Goal: Transaction & Acquisition: Purchase product/service

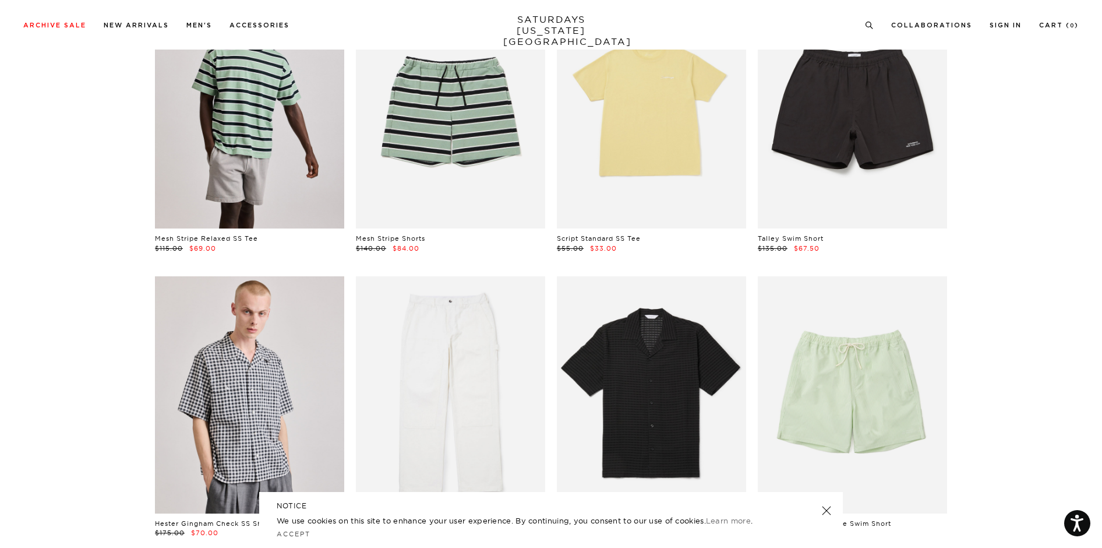
scroll to position [156, 0]
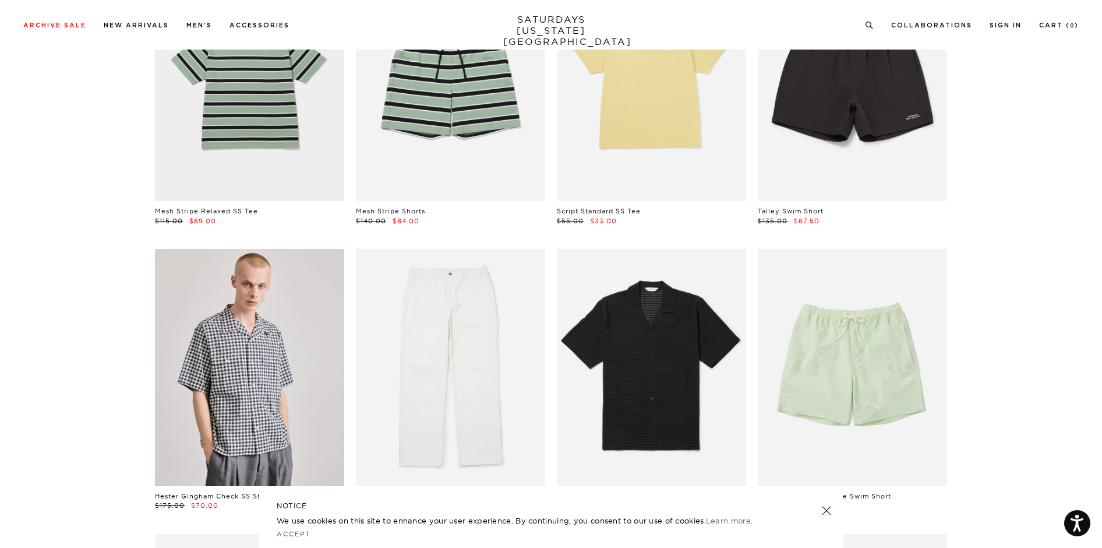
click at [831, 507] on link at bounding box center [827, 510] width 16 height 16
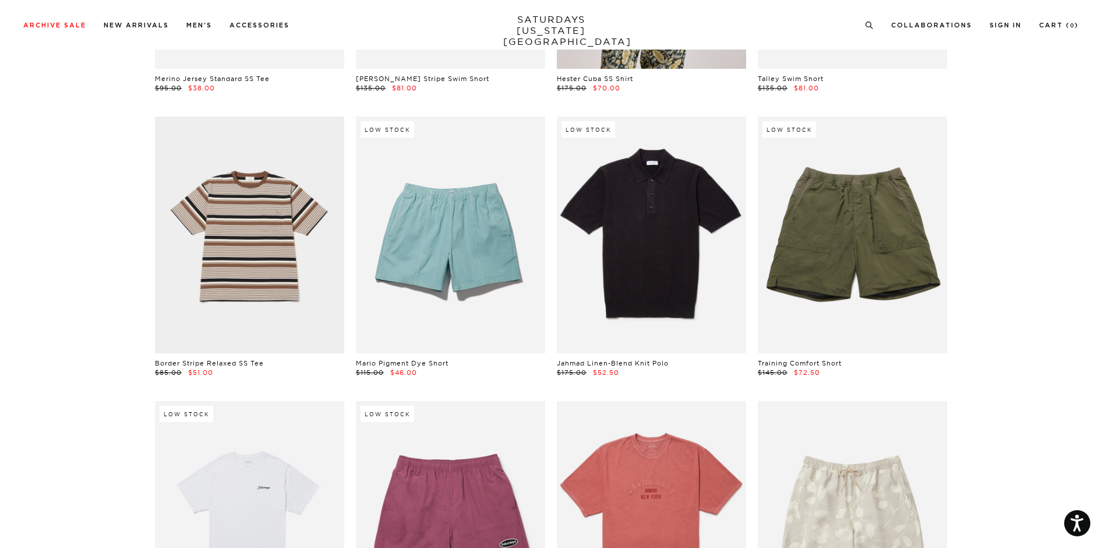
scroll to position [1485, 0]
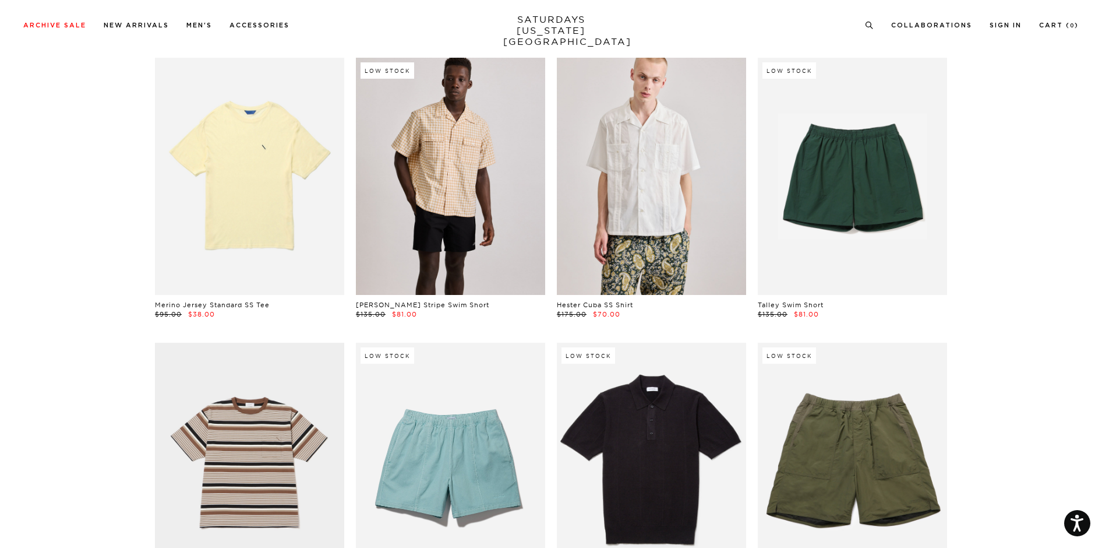
click at [524, 272] on link at bounding box center [450, 176] width 189 height 237
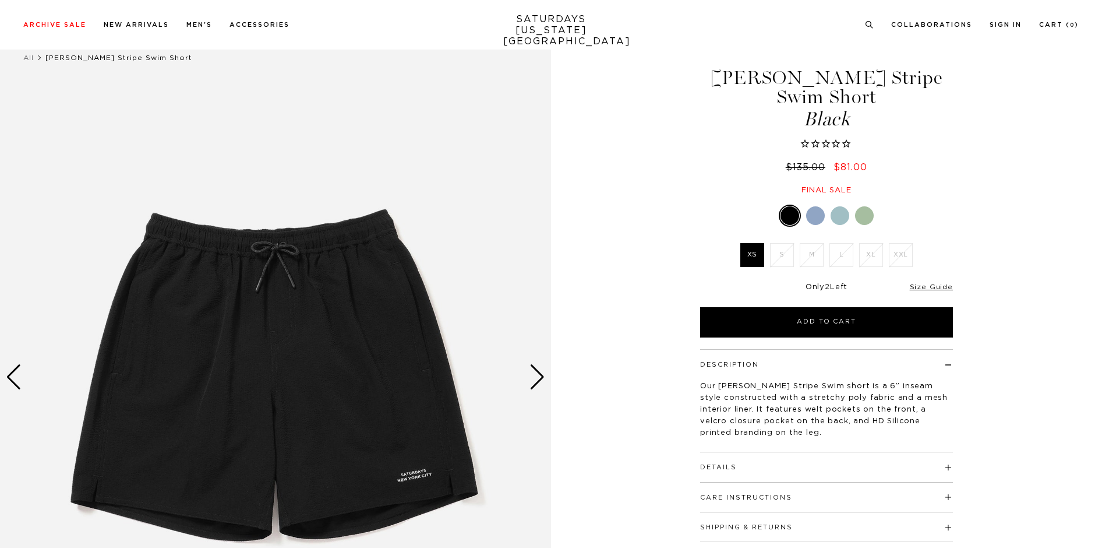
scroll to position [27, 0]
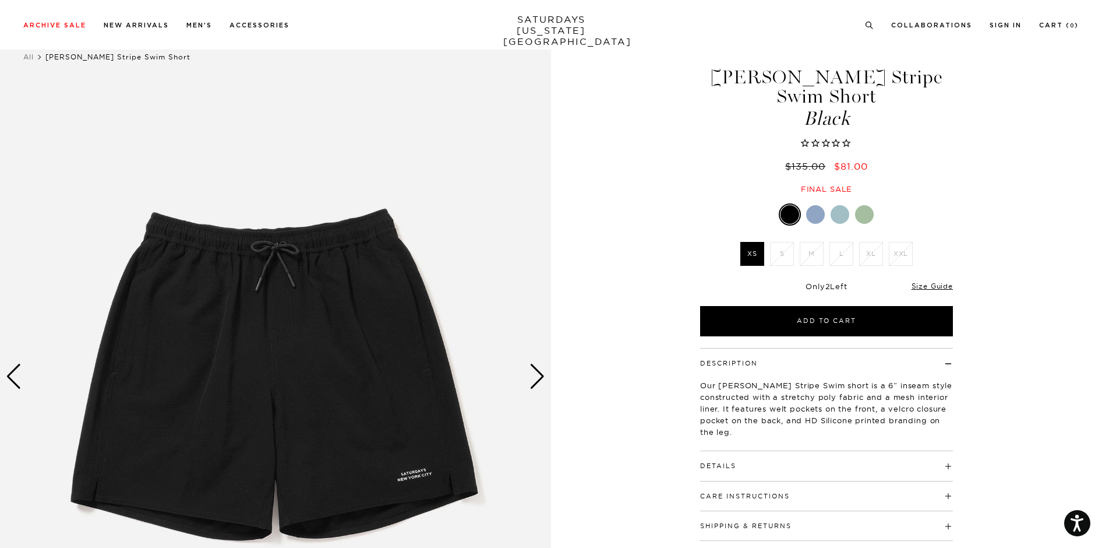
click at [543, 380] on div "Next slide" at bounding box center [538, 377] width 16 height 26
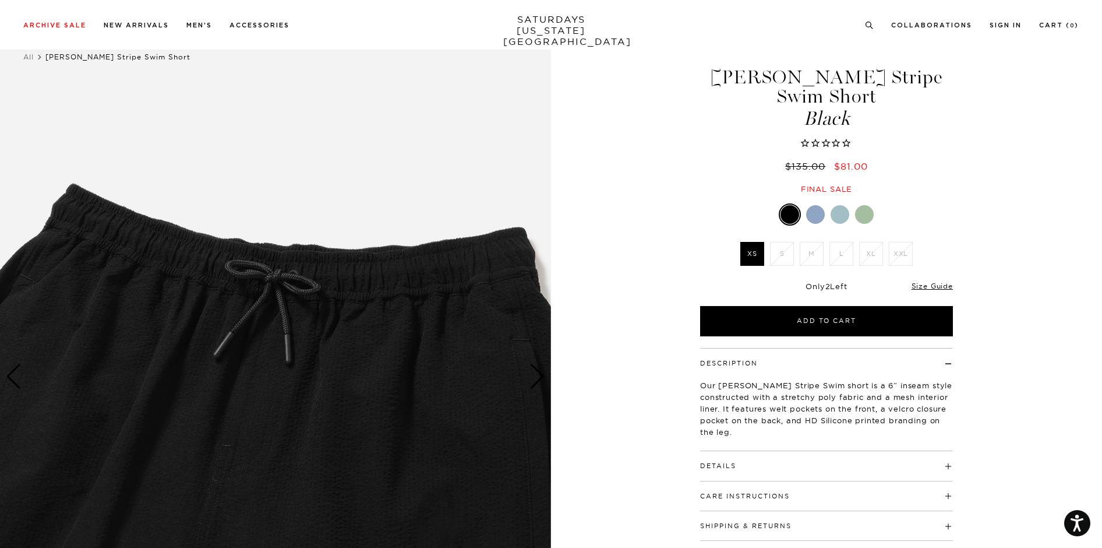
click at [543, 380] on div "Next slide" at bounding box center [538, 377] width 16 height 26
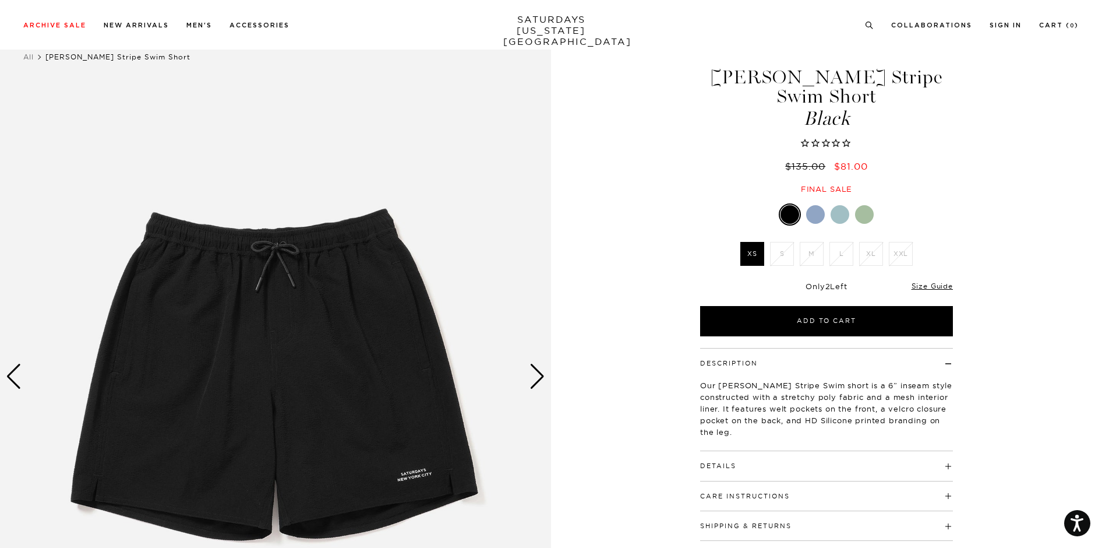
click at [543, 380] on div "Next slide" at bounding box center [538, 377] width 16 height 26
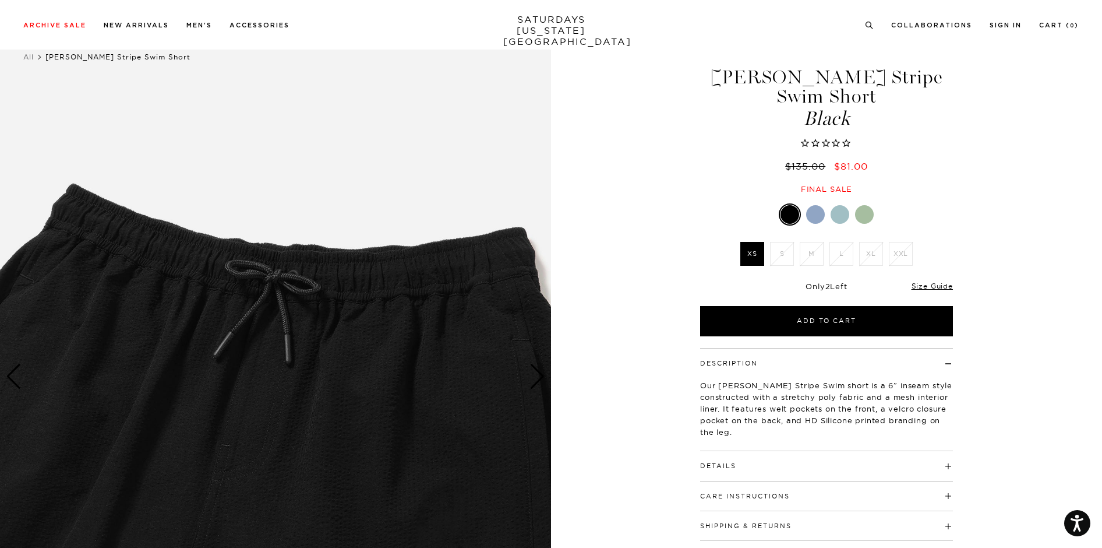
click at [543, 380] on div "Next slide" at bounding box center [538, 377] width 16 height 26
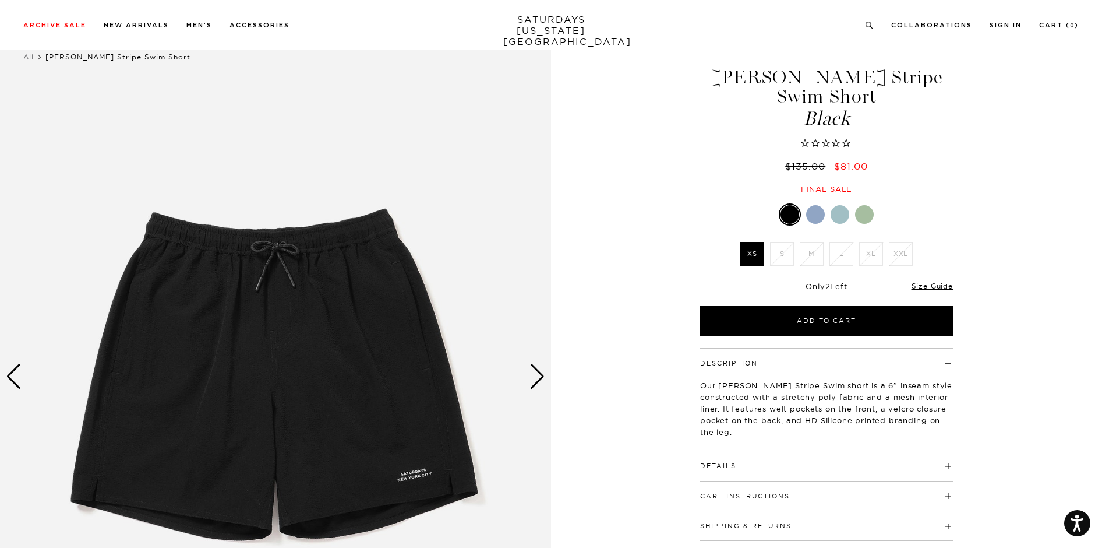
click at [543, 380] on div "Next slide" at bounding box center [538, 377] width 16 height 26
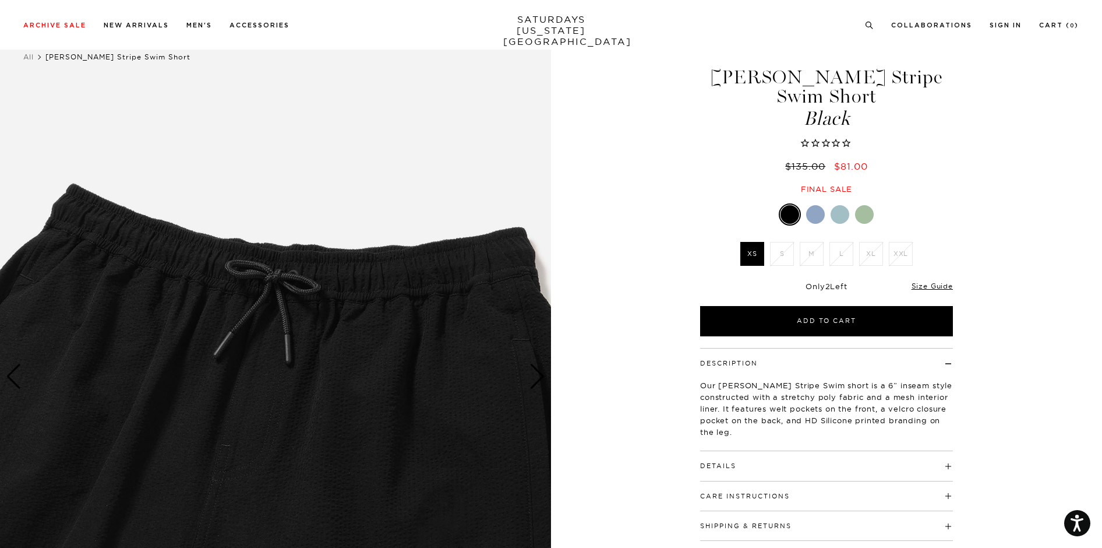
click at [543, 380] on div "Next slide" at bounding box center [538, 377] width 16 height 26
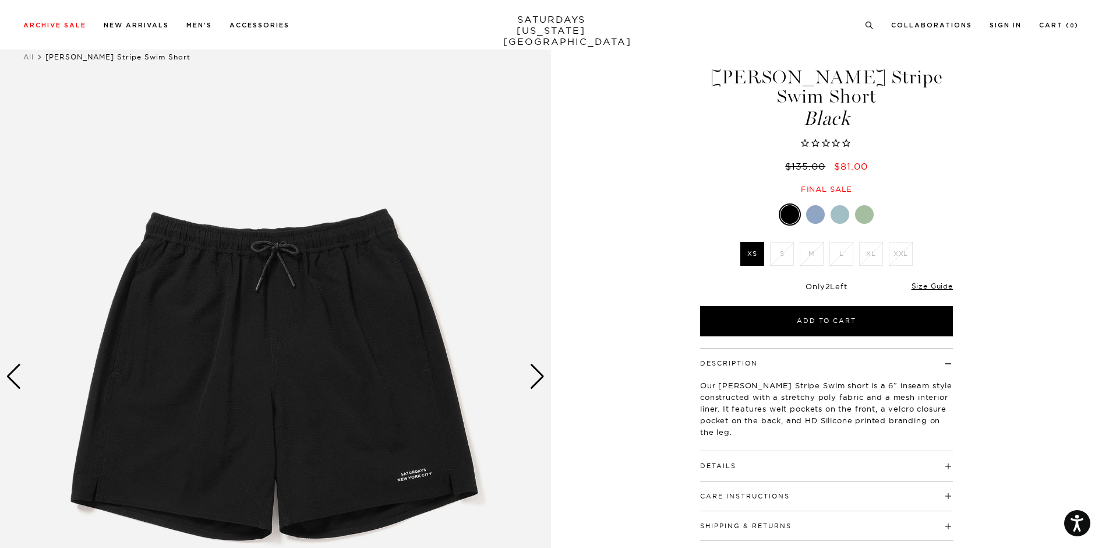
scroll to position [238, 0]
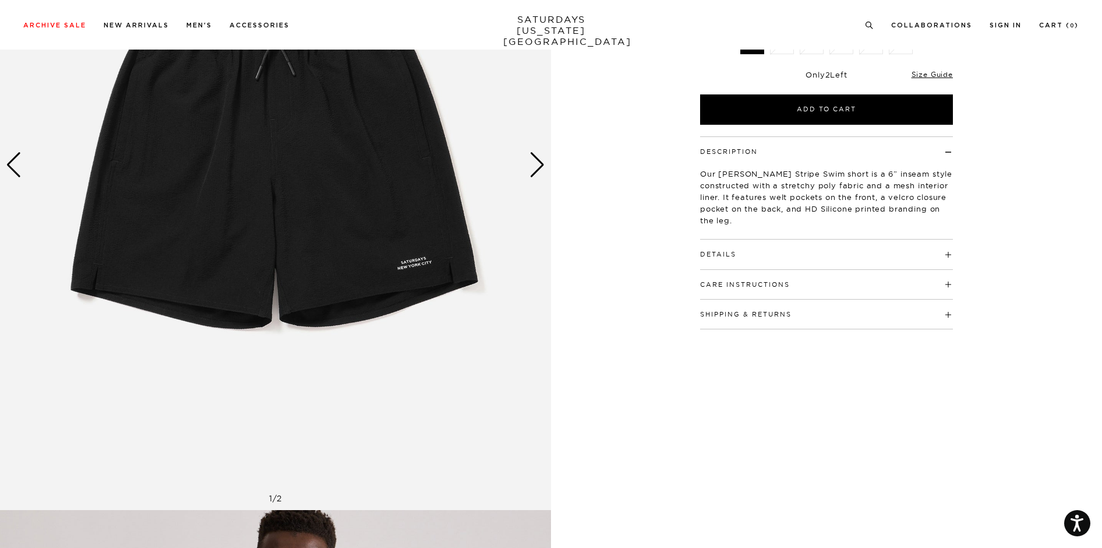
click at [722, 256] on button "Details" at bounding box center [718, 254] width 36 height 6
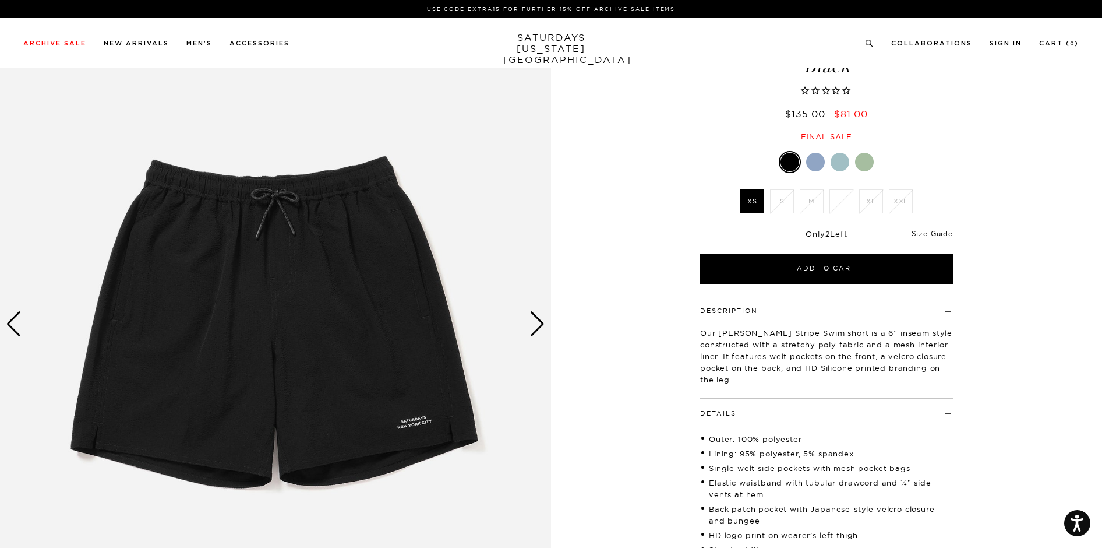
scroll to position [0, 0]
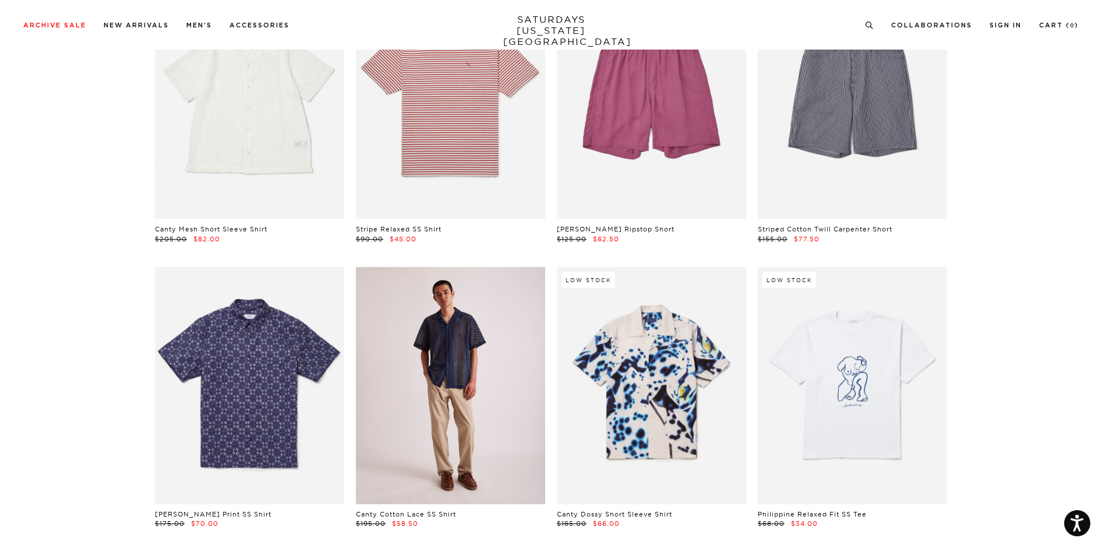
scroll to position [9483, 0]
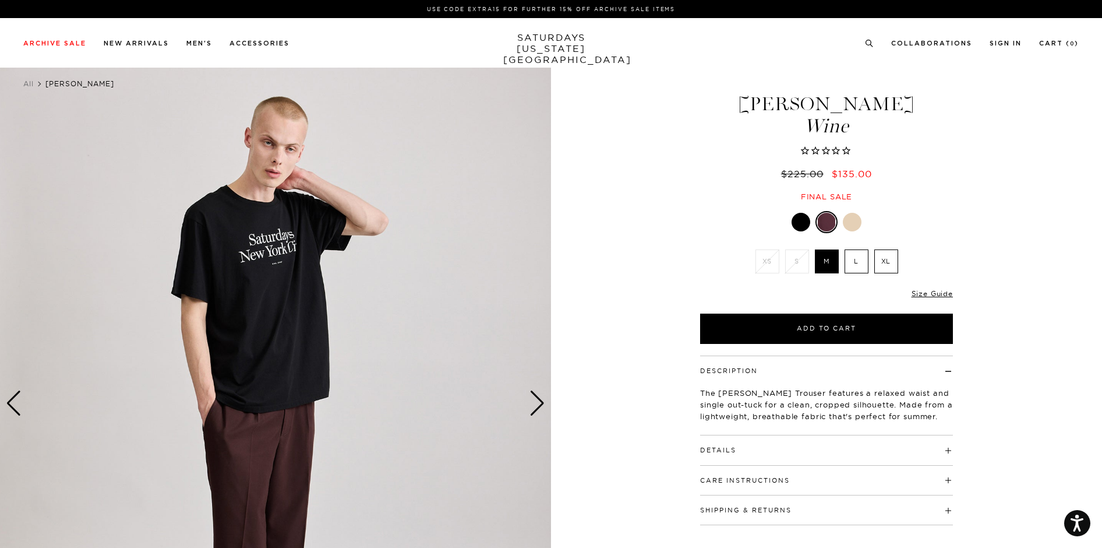
click at [859, 262] on label "L" at bounding box center [857, 261] width 24 height 24
click at [0, 0] on input "L" at bounding box center [0, 0] width 0 height 0
click at [929, 293] on link "Size Guide" at bounding box center [932, 293] width 41 height 9
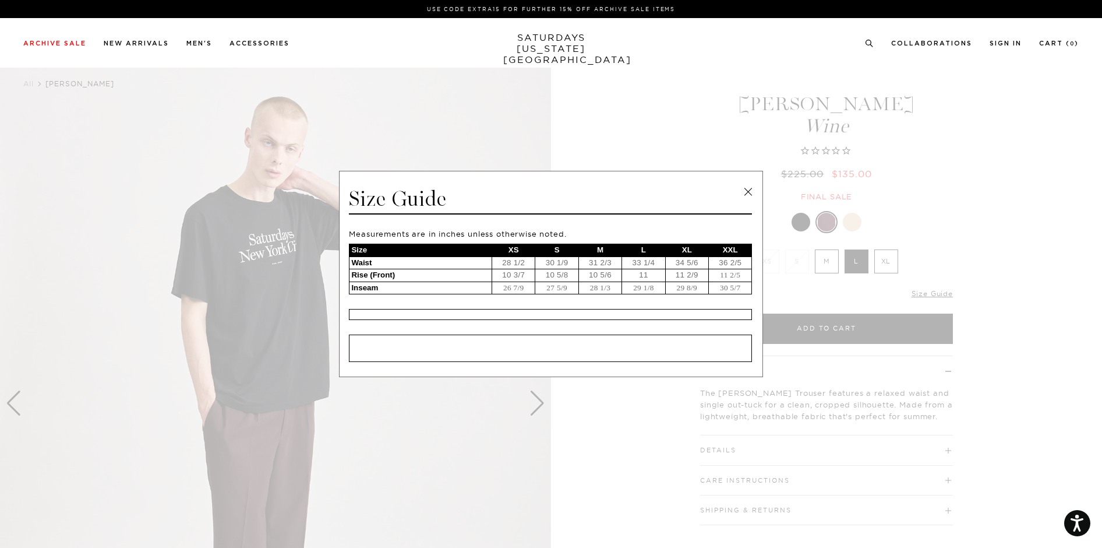
click at [746, 185] on link at bounding box center [747, 191] width 17 height 17
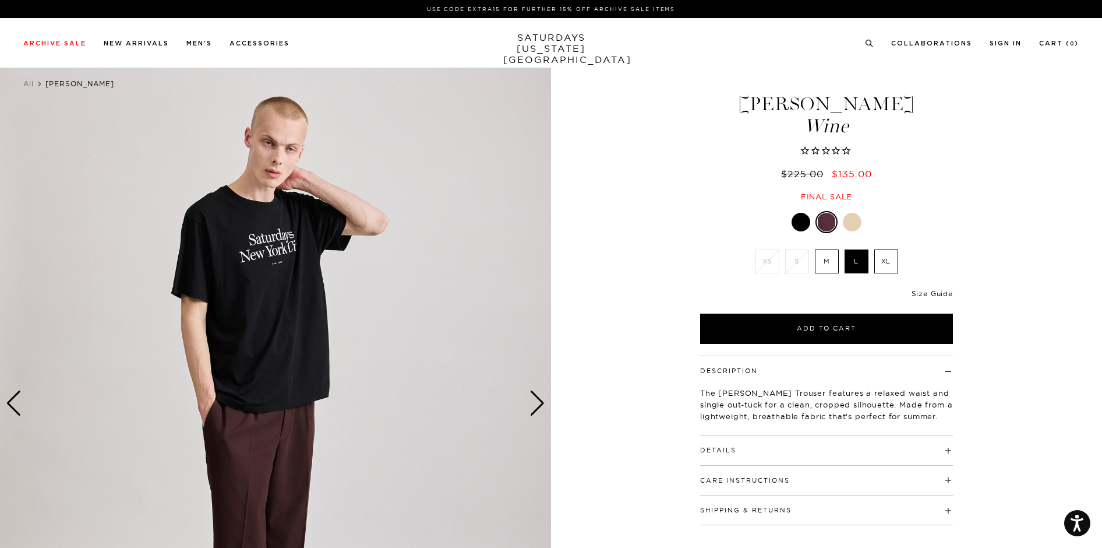
click at [938, 294] on link "Size Guide" at bounding box center [932, 293] width 41 height 9
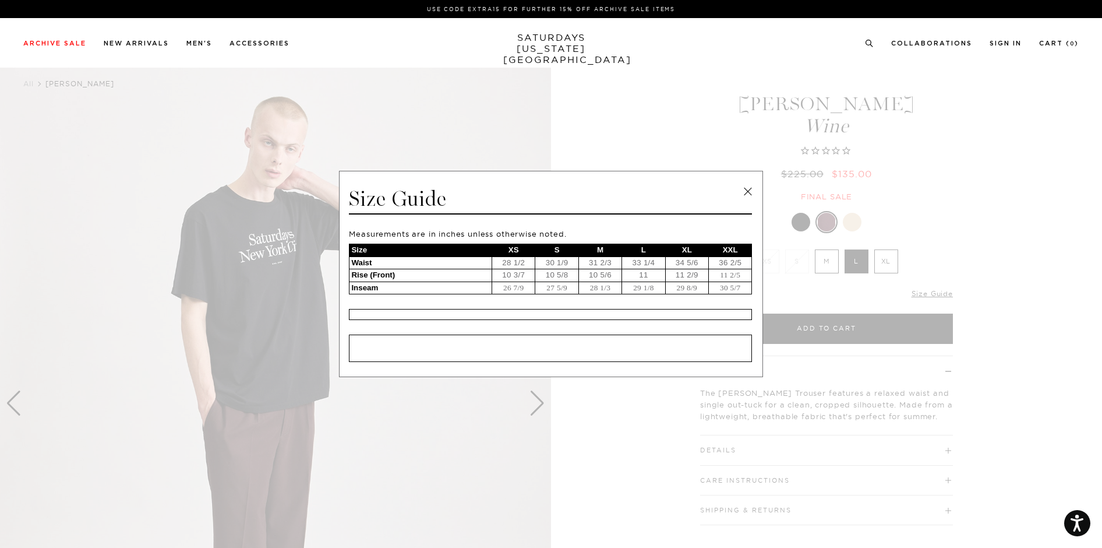
scroll to position [0, 6]
click at [747, 190] on link at bounding box center [747, 191] width 17 height 17
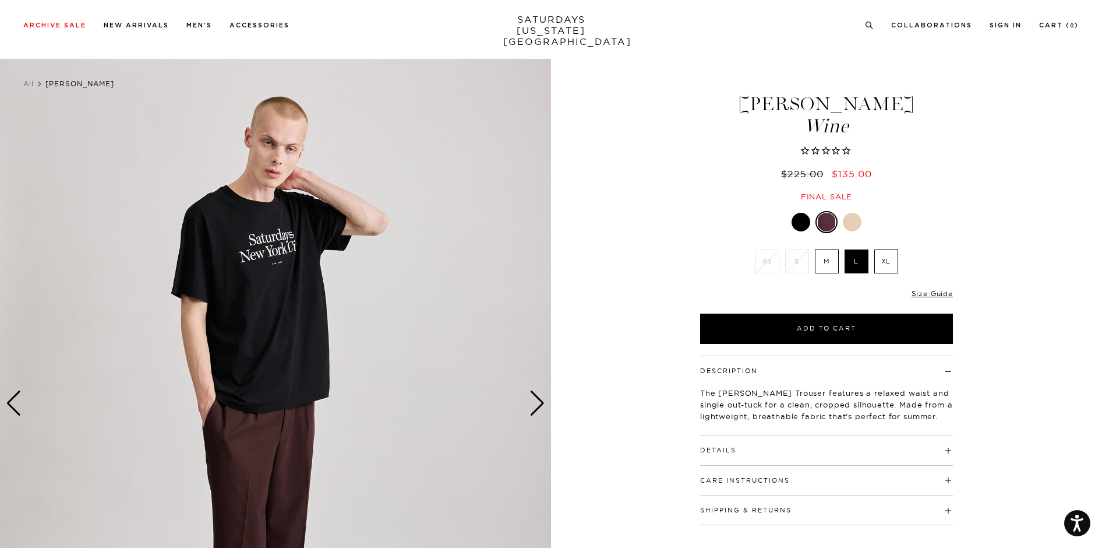
scroll to position [78, 6]
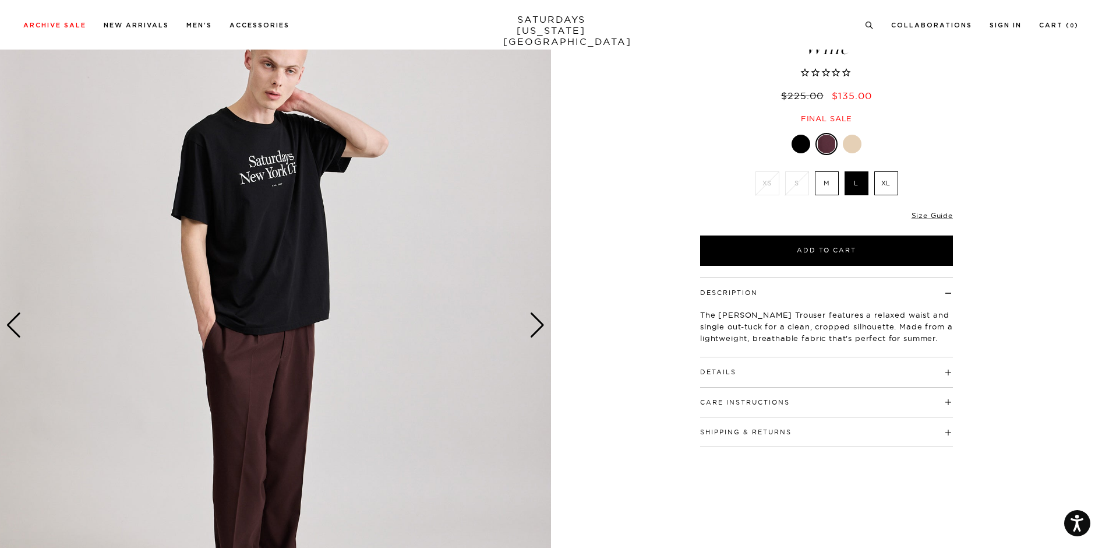
click at [530, 327] on div "Next slide" at bounding box center [538, 325] width 16 height 26
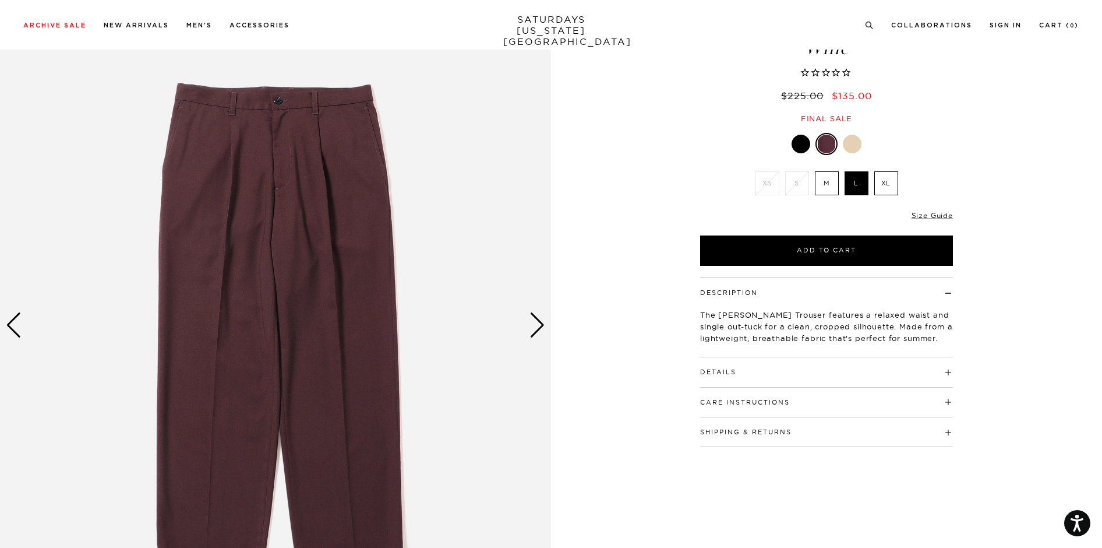
click at [530, 327] on div "Next slide" at bounding box center [538, 325] width 16 height 26
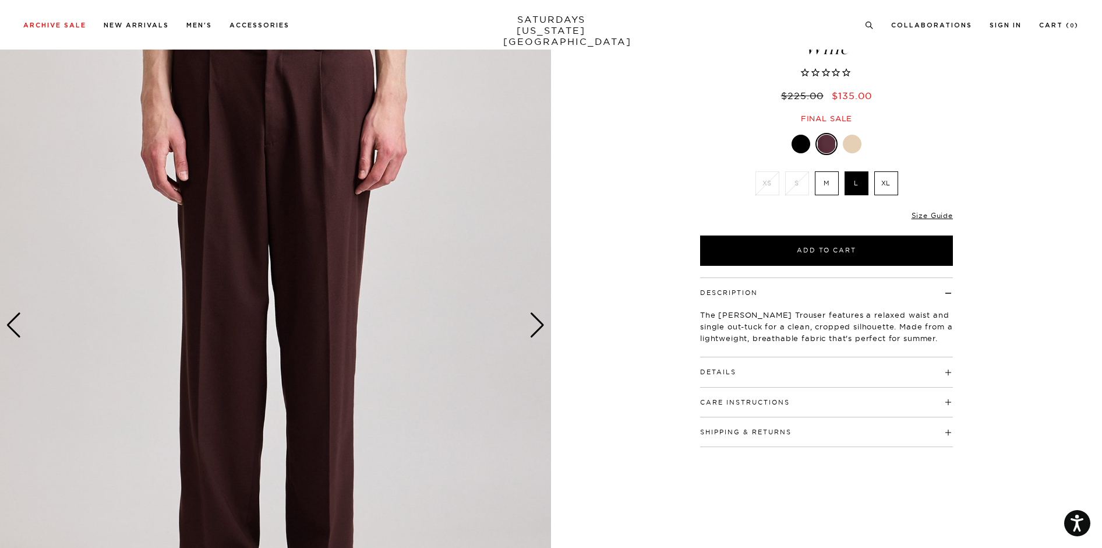
click at [530, 327] on div "Next slide" at bounding box center [538, 325] width 16 height 26
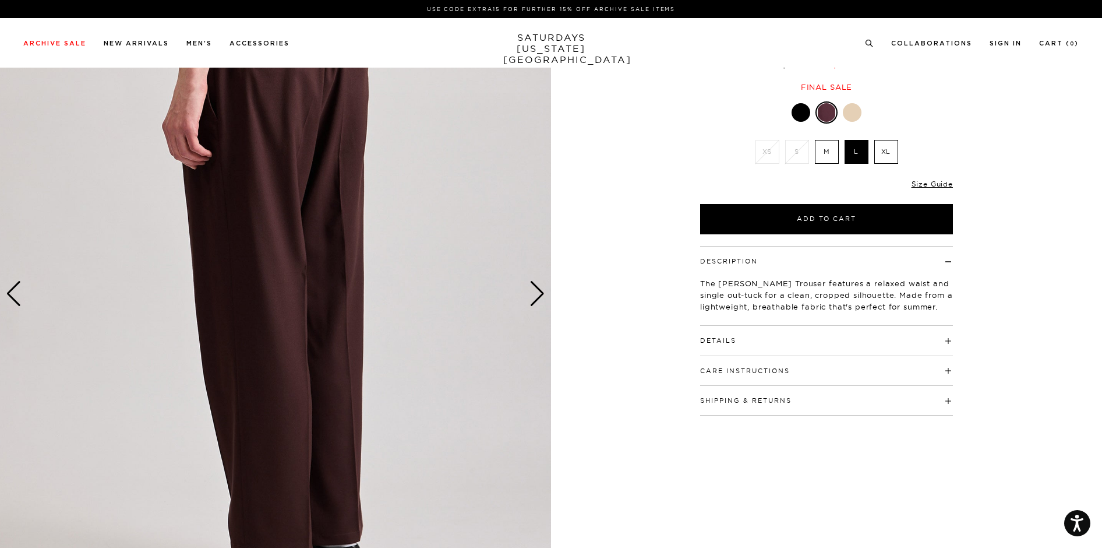
scroll to position [0, 6]
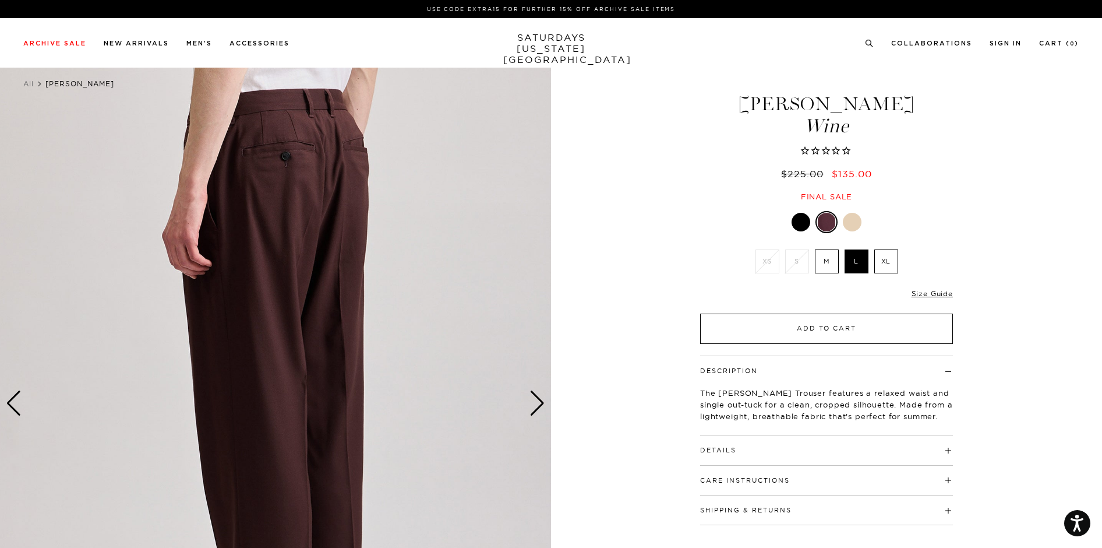
click at [847, 334] on button "Add to Cart" at bounding box center [826, 328] width 253 height 30
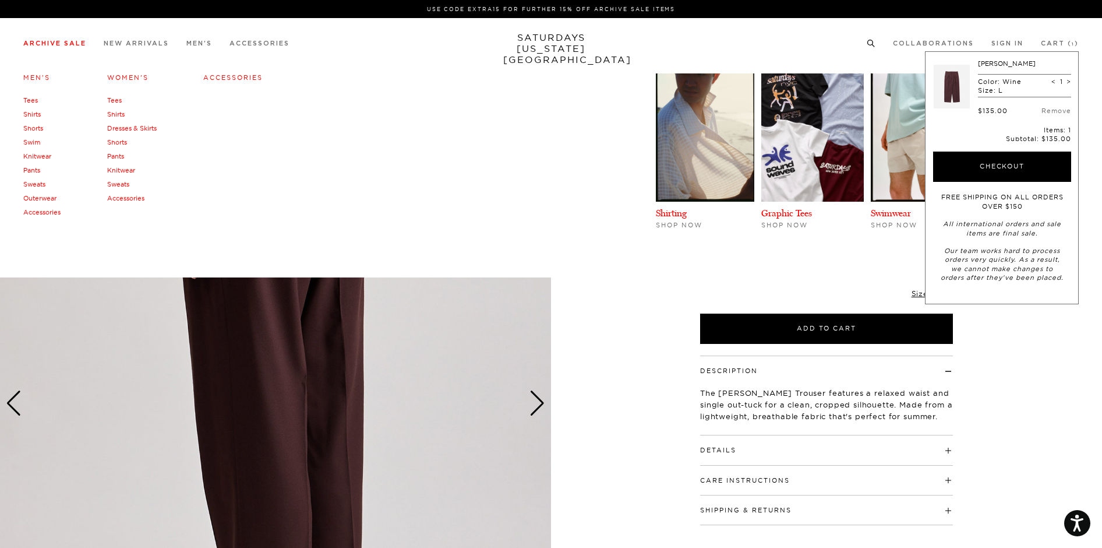
click at [62, 44] on link "Archive Sale" at bounding box center [54, 43] width 63 height 6
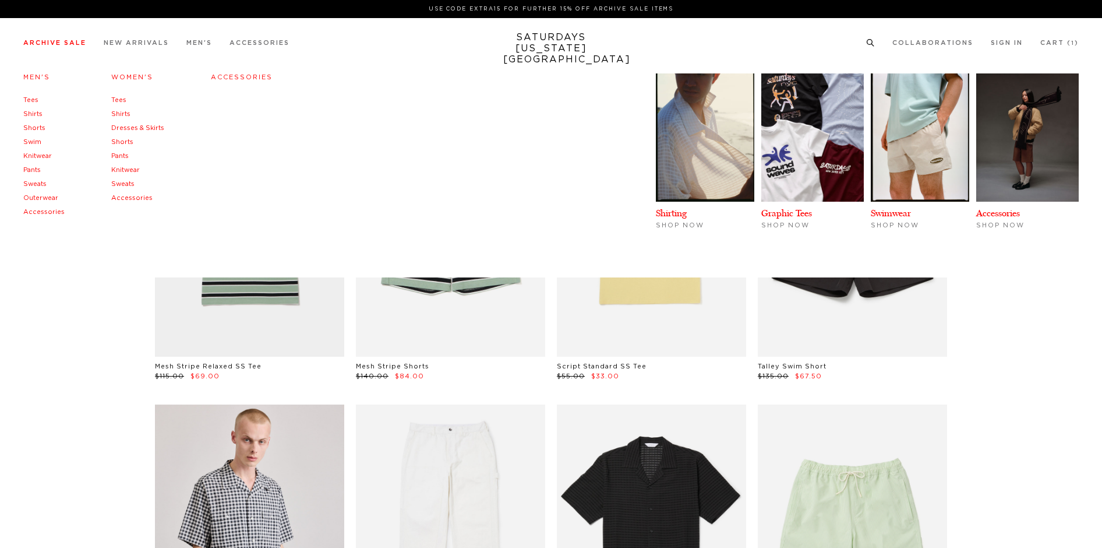
click at [138, 77] on link "Women's" at bounding box center [132, 77] width 42 height 6
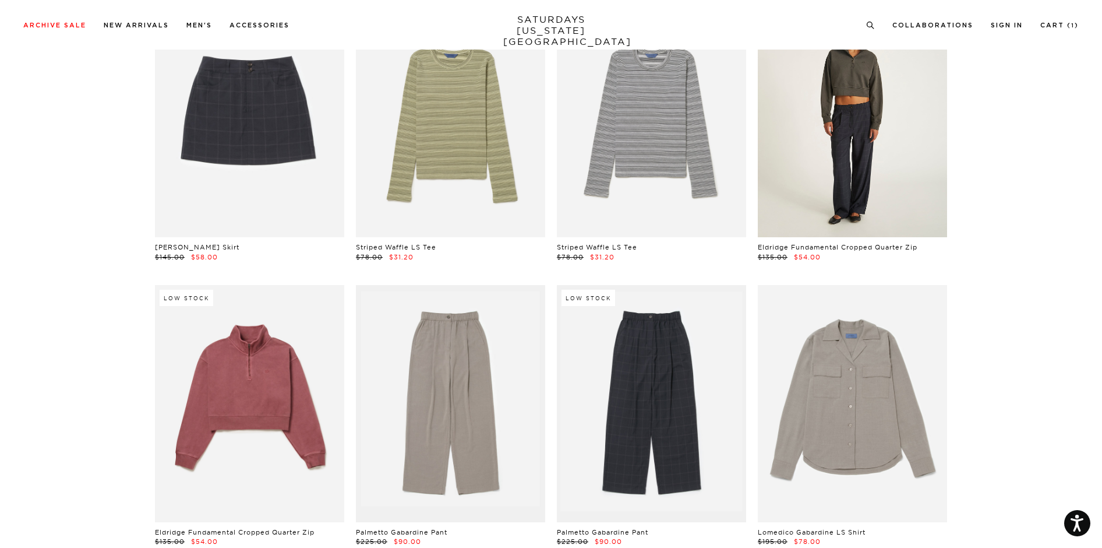
scroll to position [218, 1]
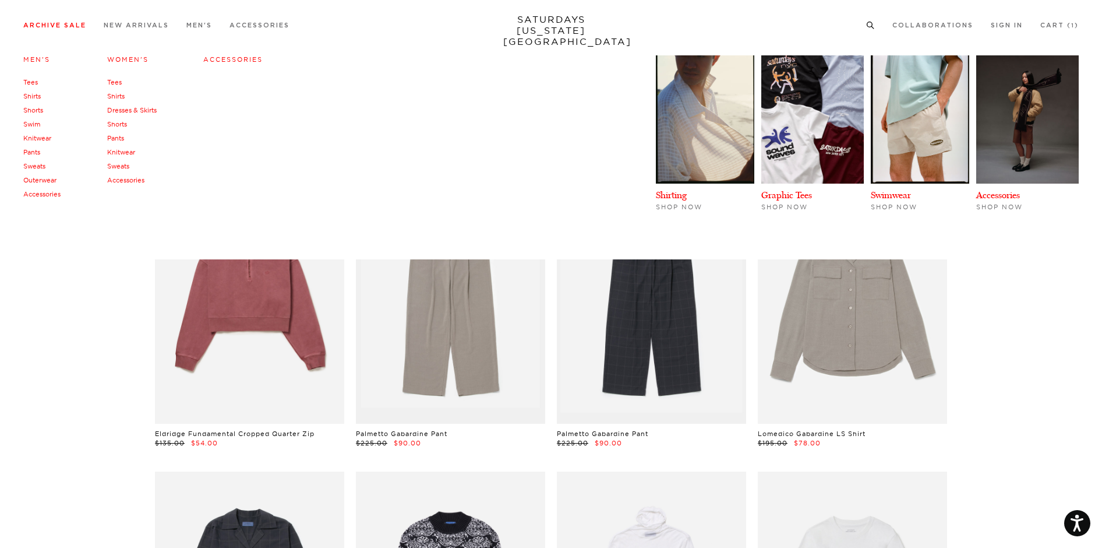
click at [243, 58] on link "Accessories" at bounding box center [232, 59] width 59 height 8
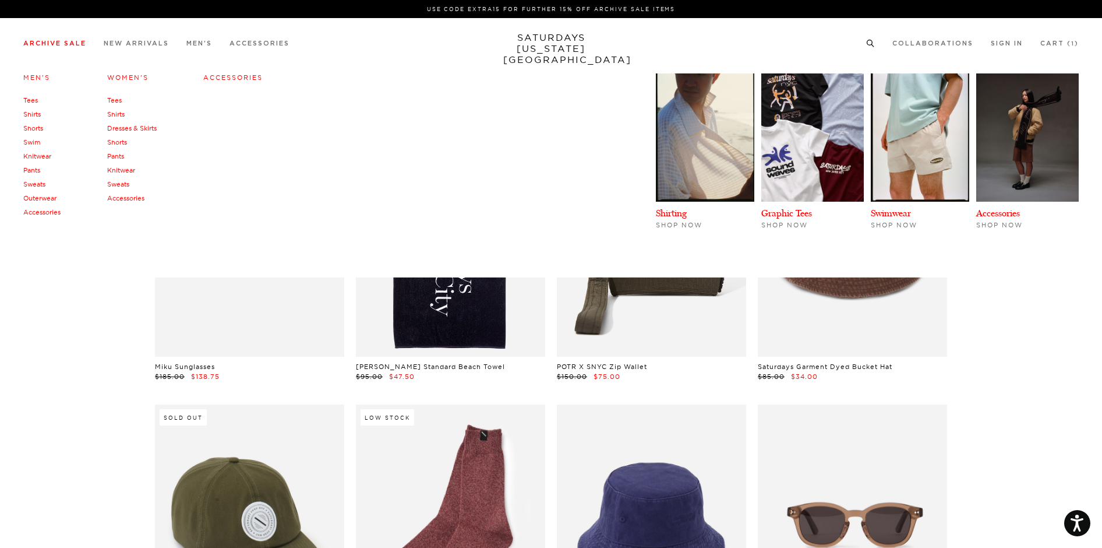
click at [36, 75] on link "Men's" at bounding box center [36, 77] width 27 height 8
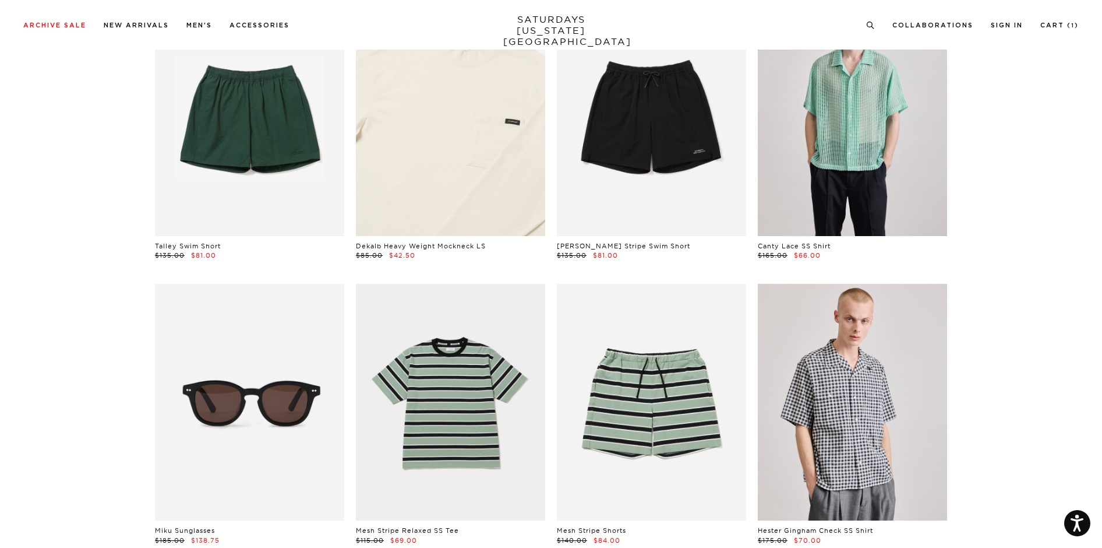
scroll to position [806, 0]
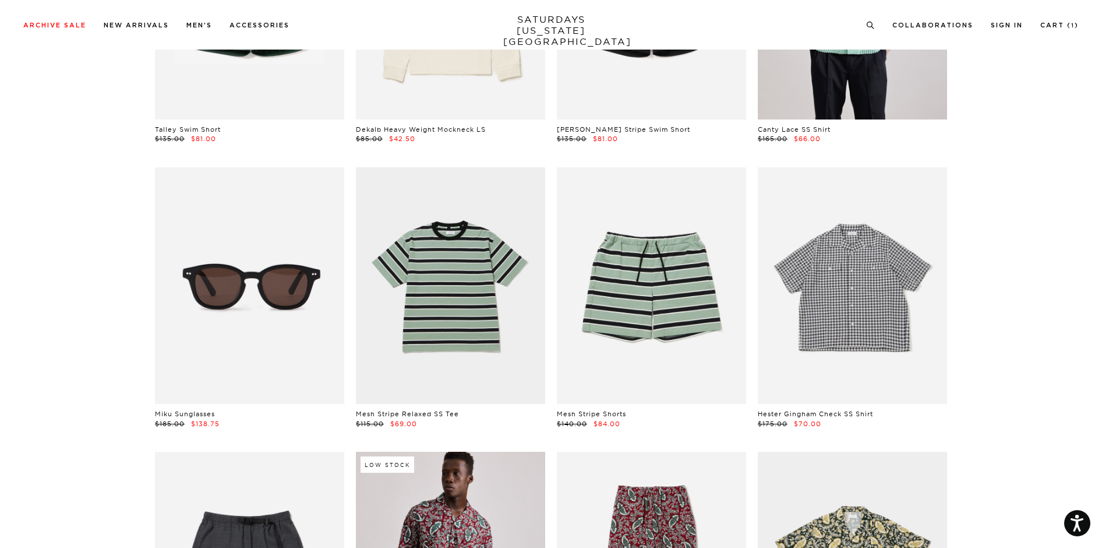
click at [893, 365] on link at bounding box center [852, 285] width 189 height 237
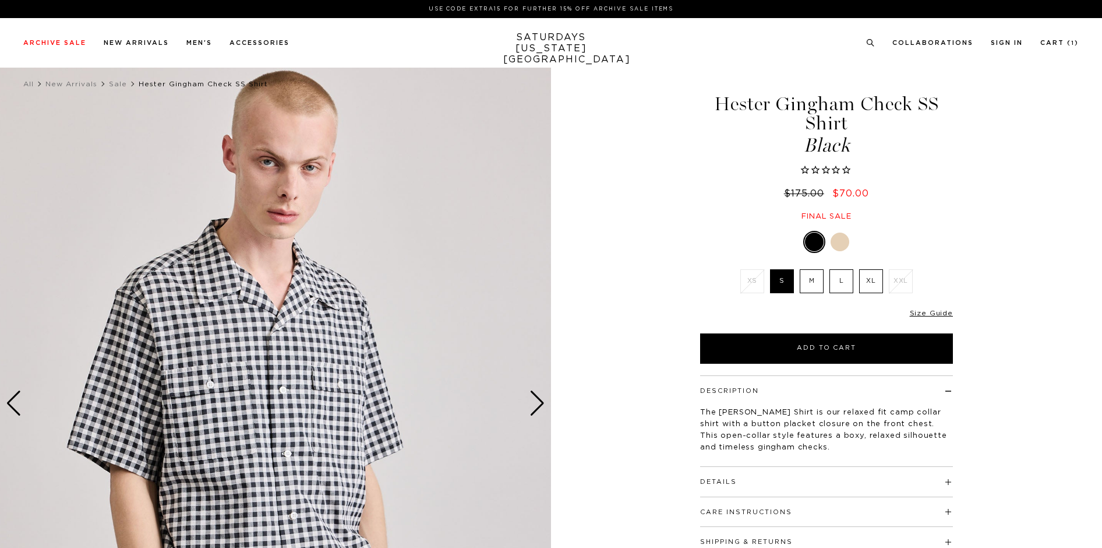
click at [533, 401] on div "Next slide" at bounding box center [538, 403] width 16 height 26
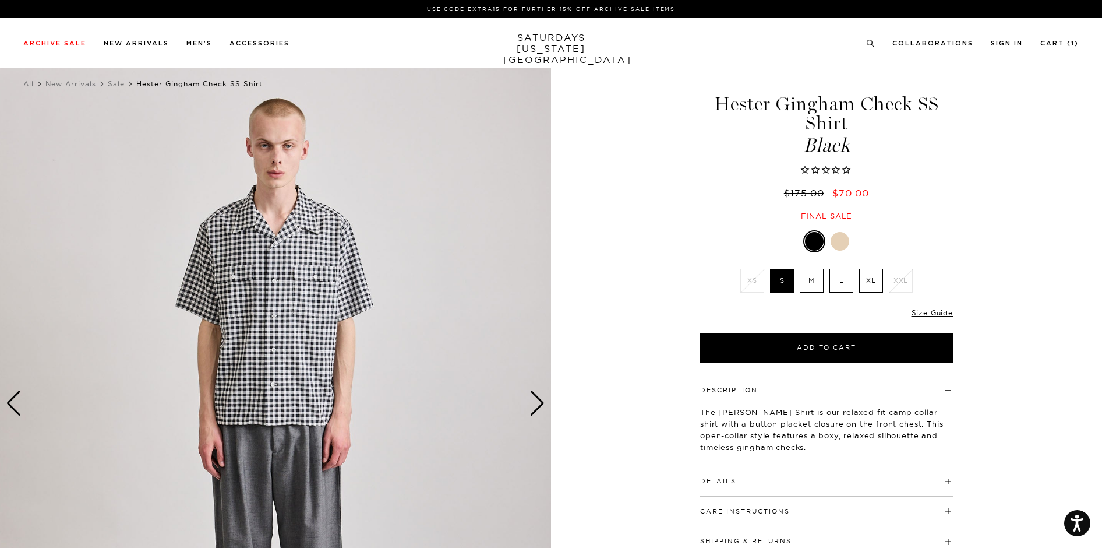
click at [533, 401] on div "Next slide" at bounding box center [538, 403] width 16 height 26
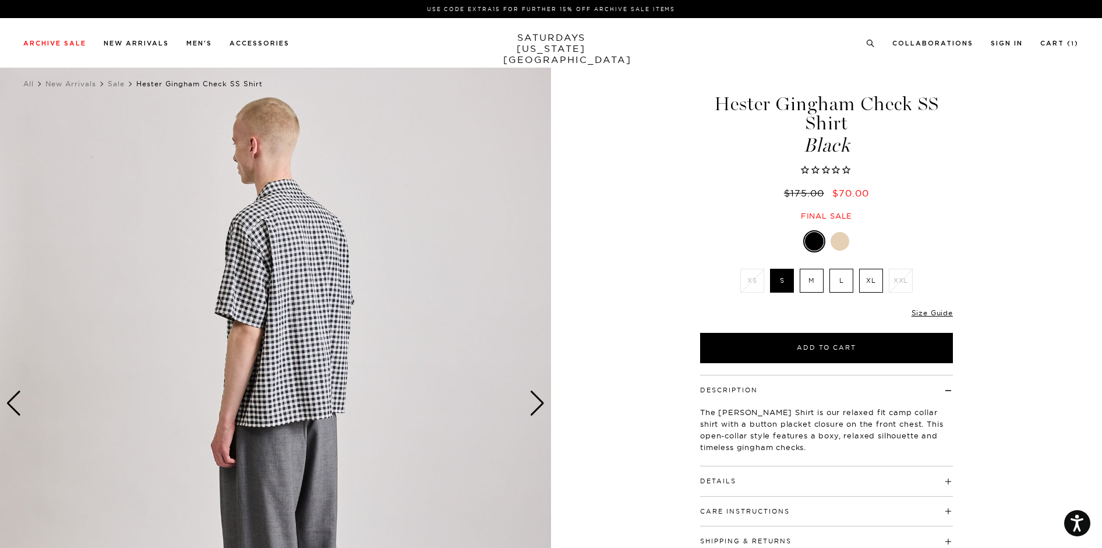
click at [533, 401] on div "Next slide" at bounding box center [538, 403] width 16 height 26
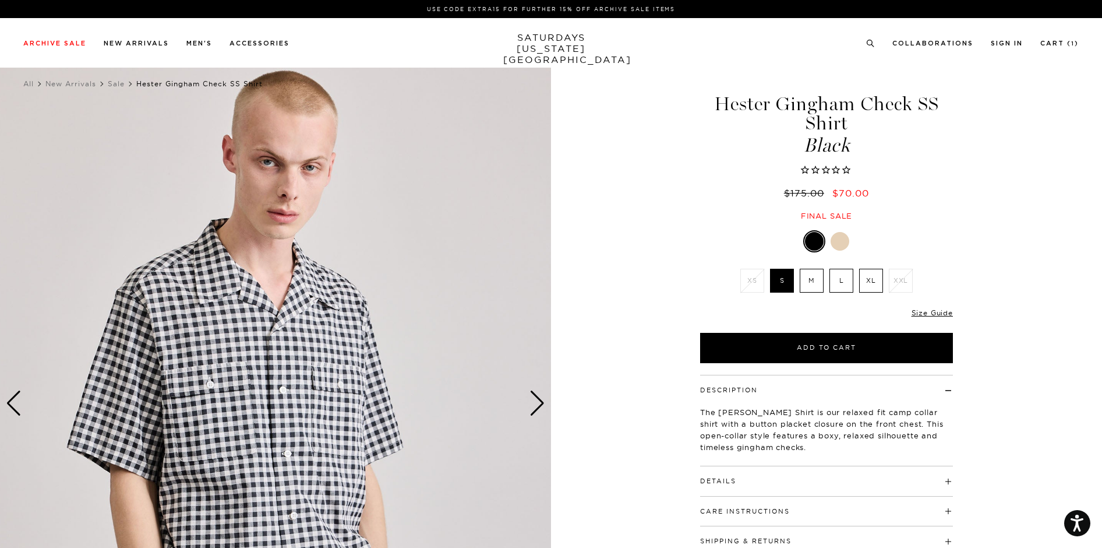
click at [533, 401] on div "Next slide" at bounding box center [538, 403] width 16 height 26
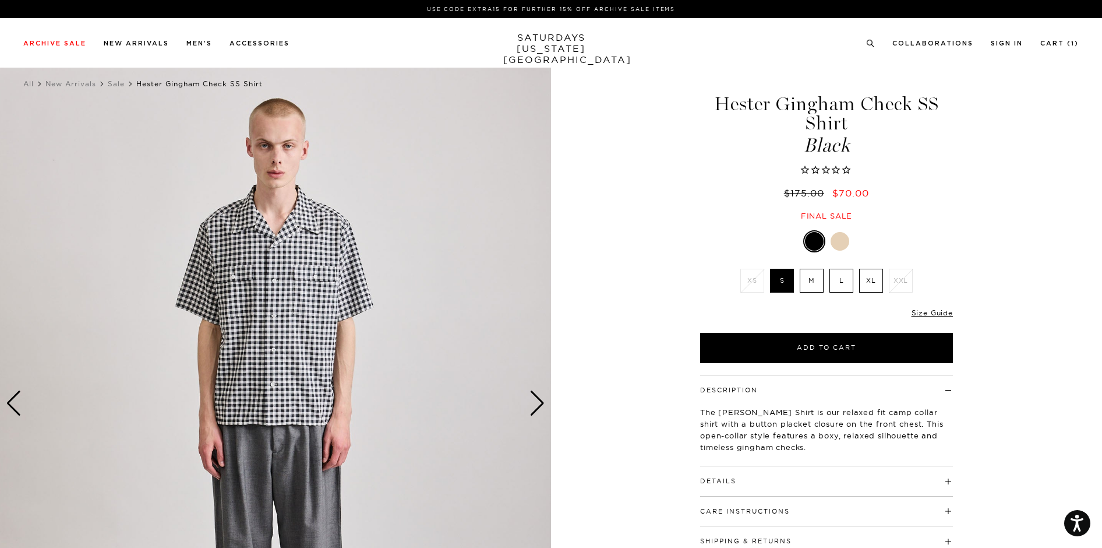
click at [533, 401] on div "Next slide" at bounding box center [538, 403] width 16 height 26
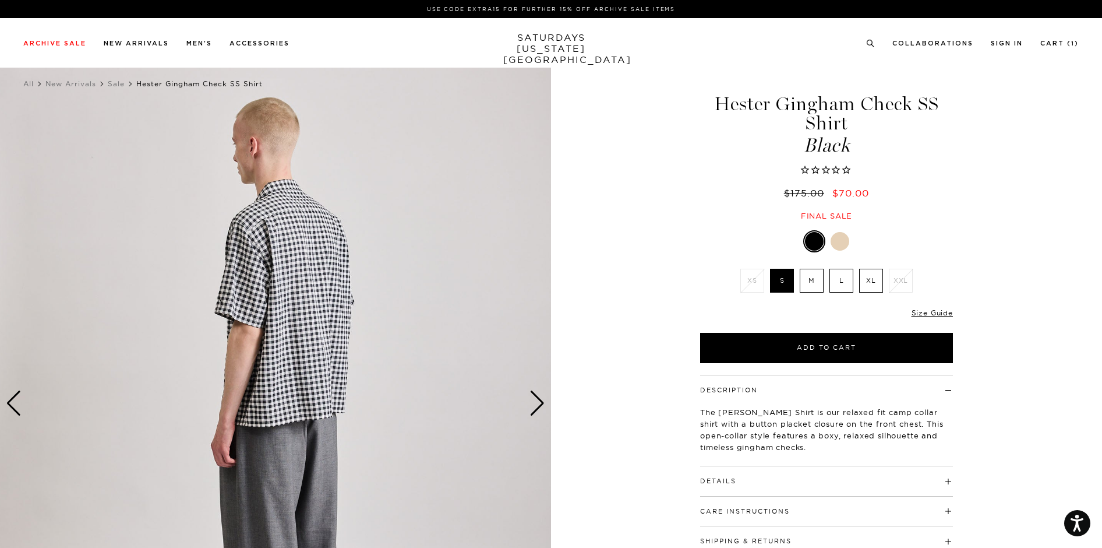
click at [883, 265] on div "Black XS S M L XL XXL XS S M L XL" at bounding box center [826, 296] width 291 height 133
click at [867, 276] on label "XL" at bounding box center [871, 281] width 24 height 24
click at [0, 0] on input "XL" at bounding box center [0, 0] width 0 height 0
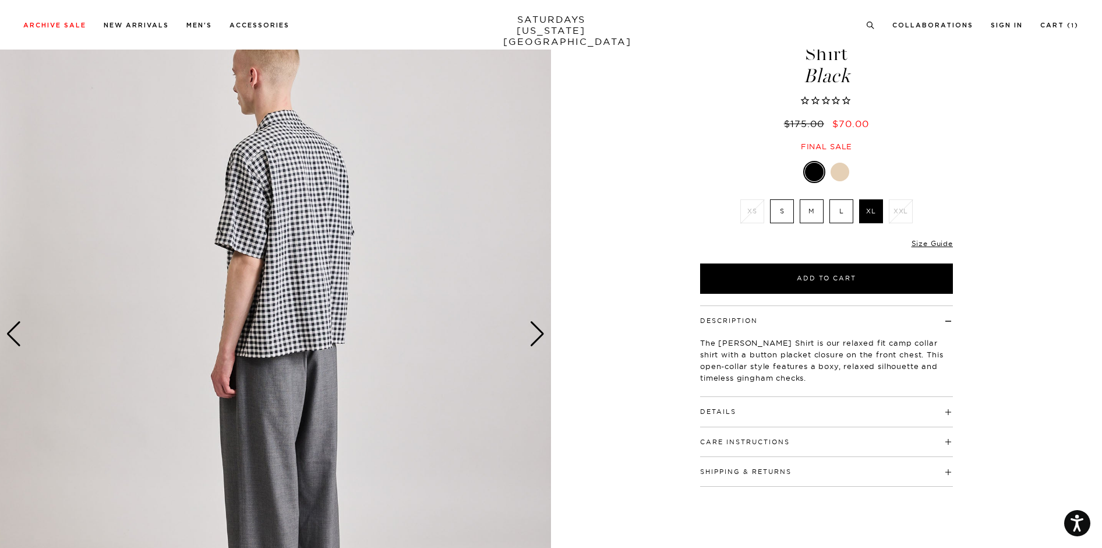
scroll to position [9, 0]
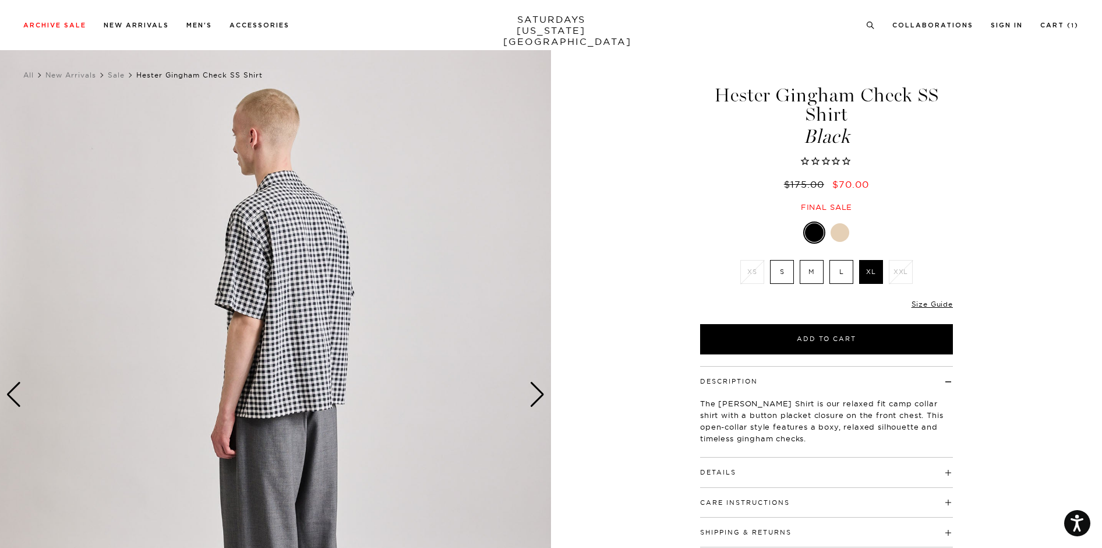
click at [537, 385] on div "Next slide" at bounding box center [538, 395] width 16 height 26
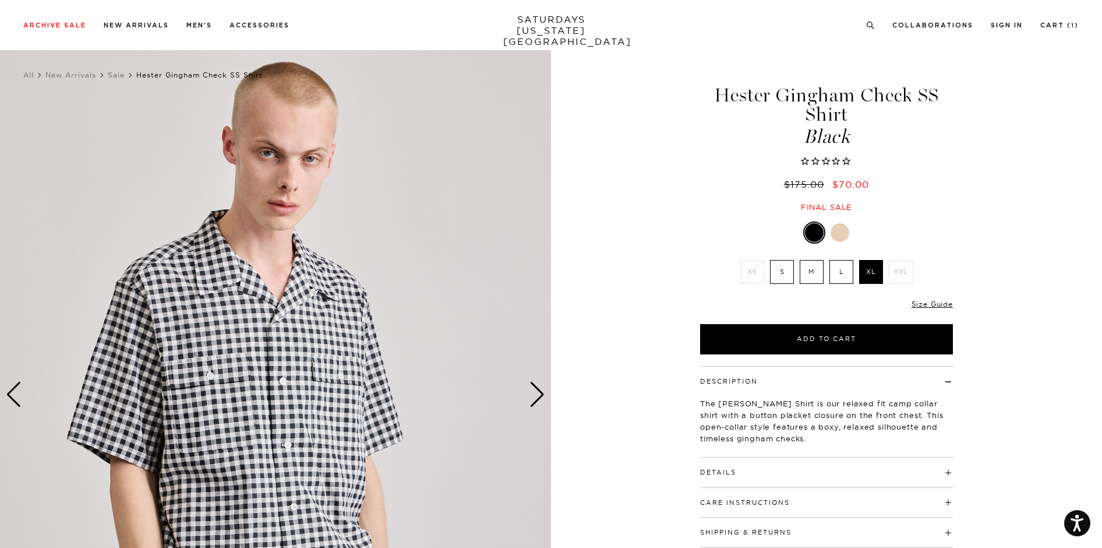
click at [537, 385] on div "Next slide" at bounding box center [538, 395] width 16 height 26
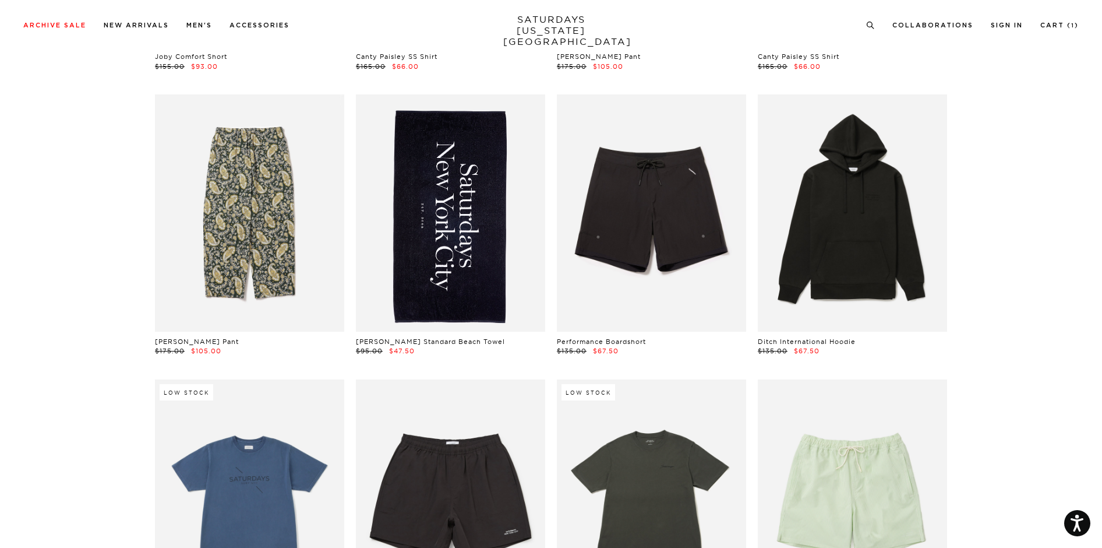
scroll to position [1454, 0]
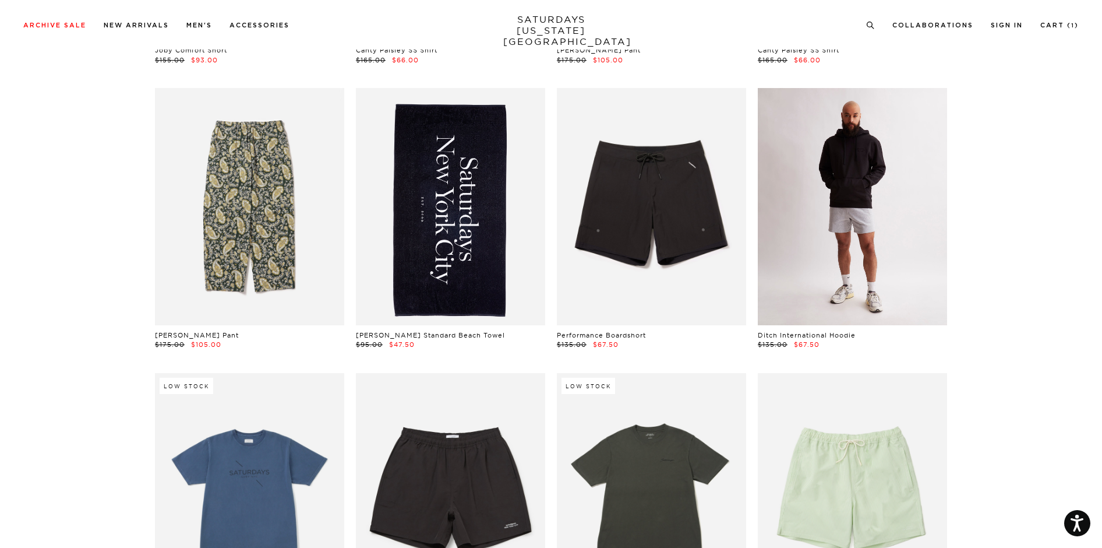
click at [833, 240] on link at bounding box center [852, 206] width 189 height 237
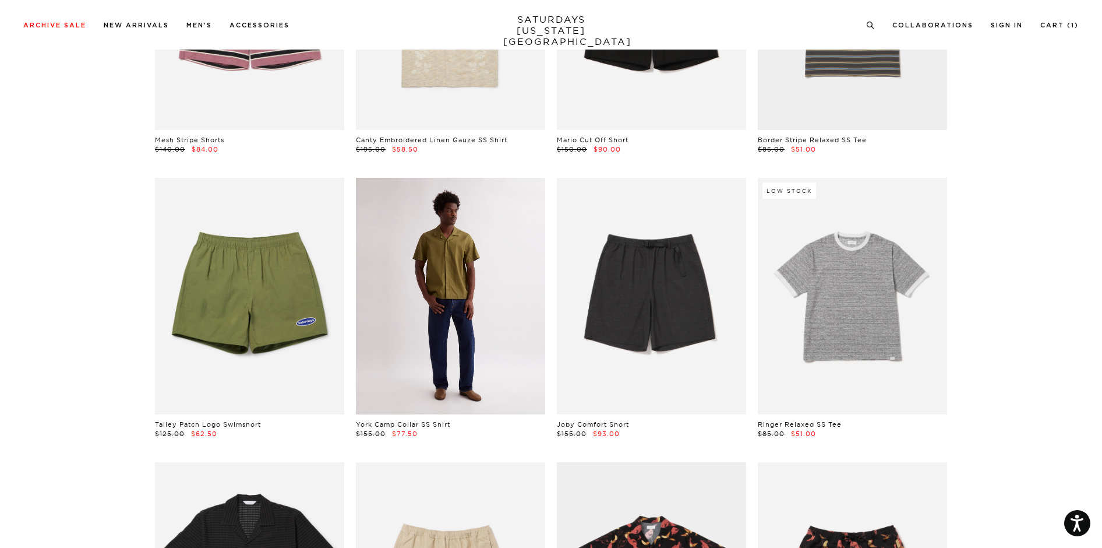
scroll to position [2789, 0]
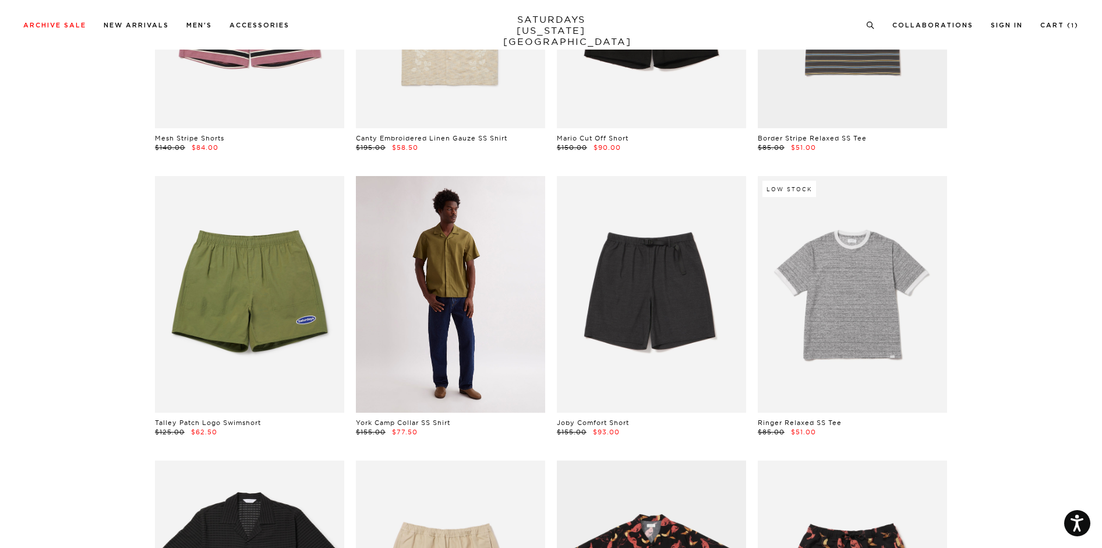
click at [511, 363] on link at bounding box center [450, 294] width 189 height 237
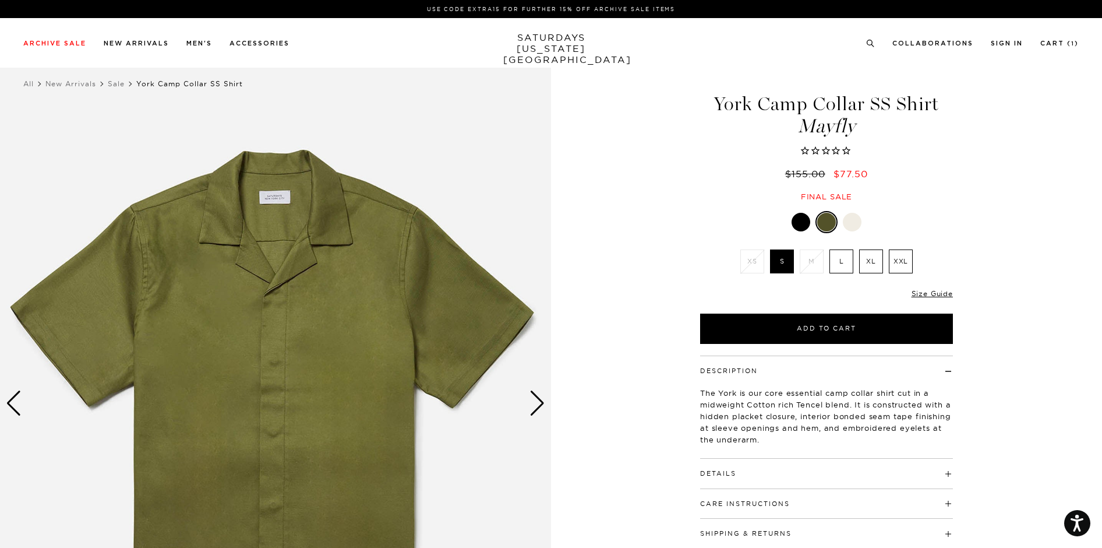
click at [537, 404] on div "Next slide" at bounding box center [538, 403] width 16 height 26
click at [544, 401] on div "Next slide" at bounding box center [538, 403] width 16 height 26
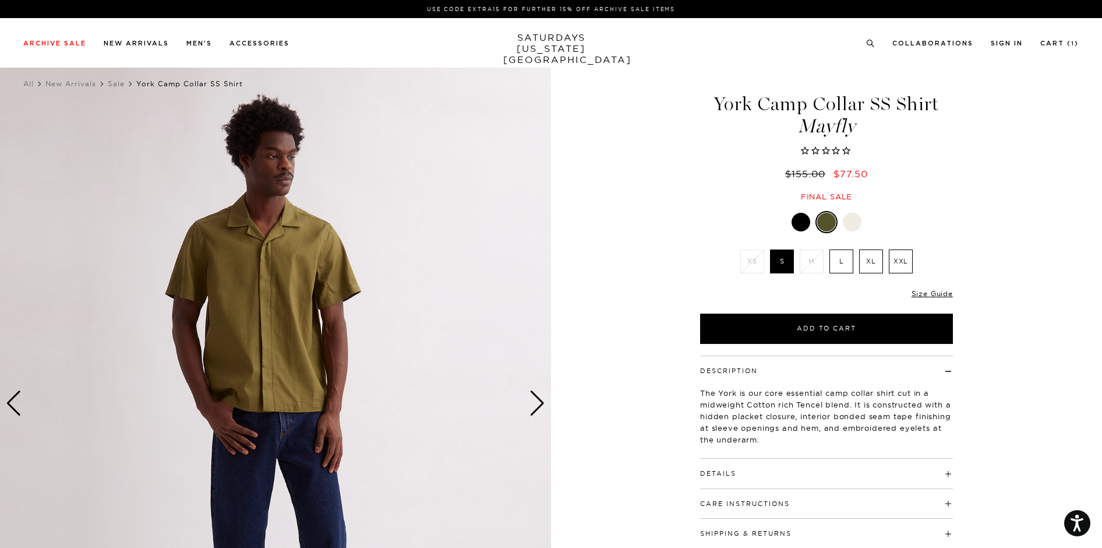
click at [542, 401] on div "Next slide" at bounding box center [538, 403] width 16 height 26
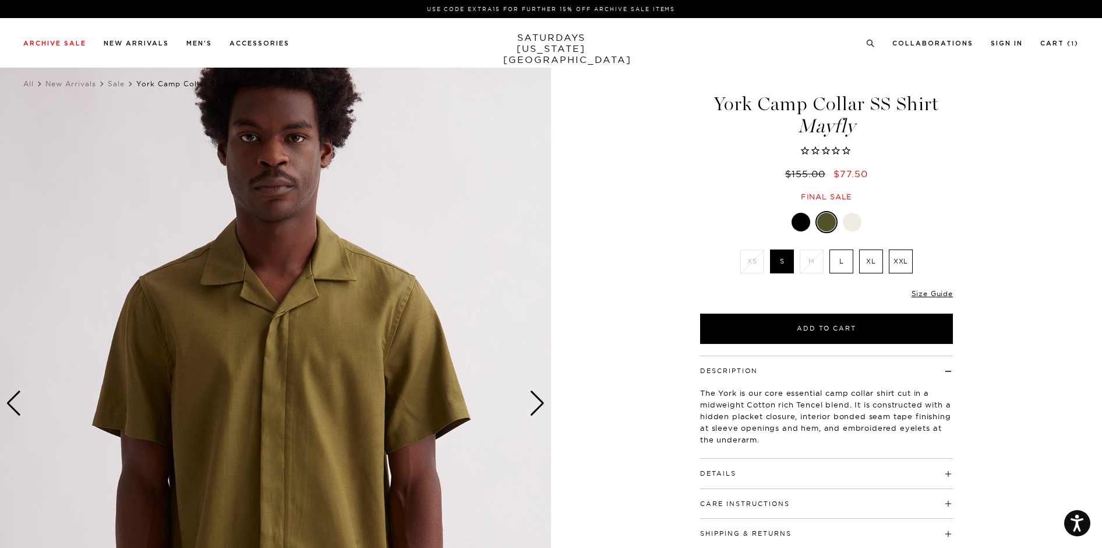
click at [542, 401] on div "Next slide" at bounding box center [538, 403] width 16 height 26
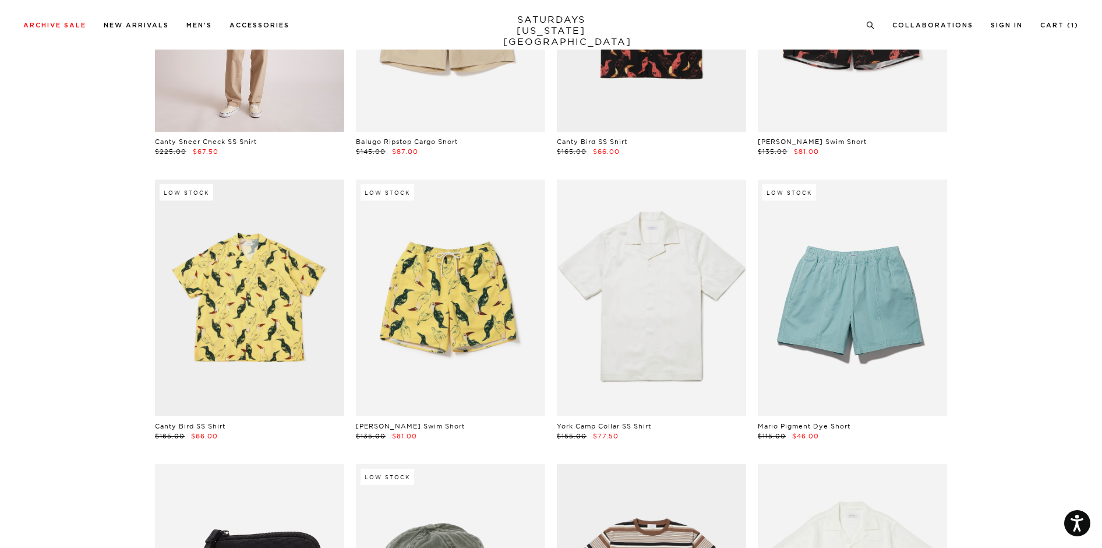
scroll to position [3388, 0]
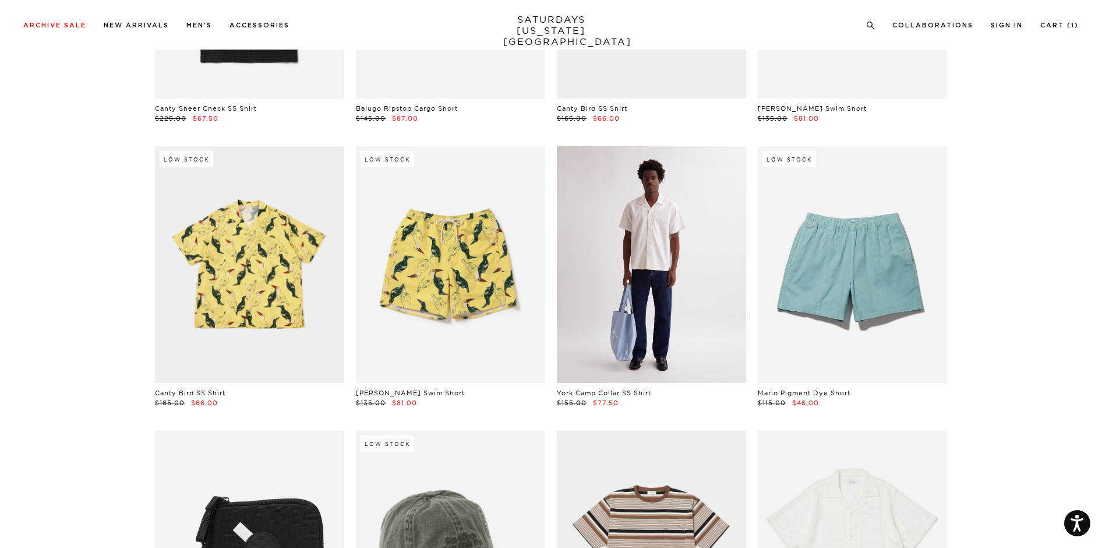
click at [617, 326] on link at bounding box center [651, 264] width 189 height 237
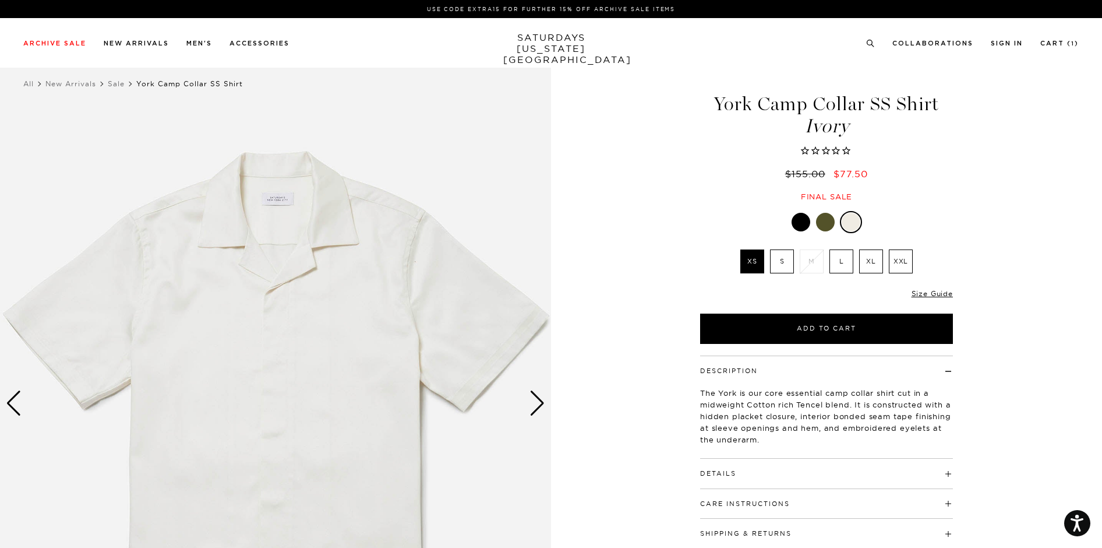
click at [878, 265] on label "XL" at bounding box center [871, 261] width 24 height 24
click at [0, 0] on input "XL" at bounding box center [0, 0] width 0 height 0
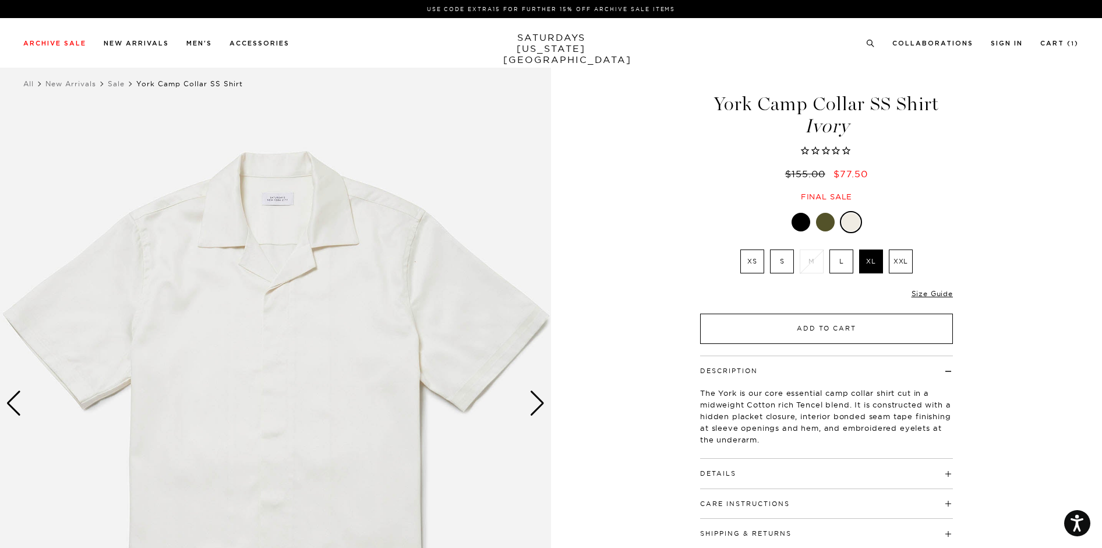
click at [806, 329] on button "Add to Cart" at bounding box center [826, 328] width 253 height 30
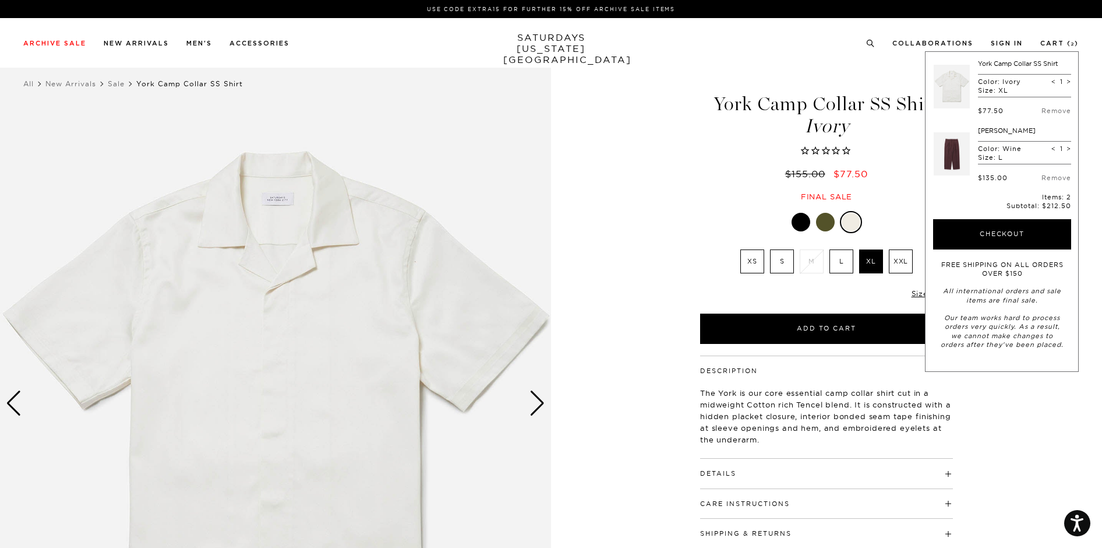
click at [542, 408] on div "Next slide" at bounding box center [538, 403] width 16 height 26
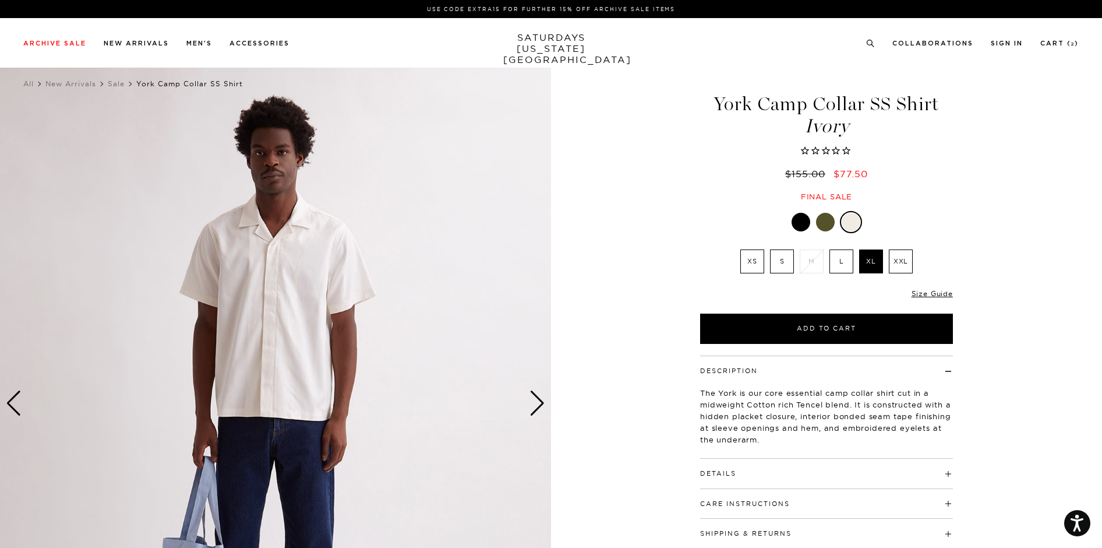
click at [542, 408] on div "Next slide" at bounding box center [538, 403] width 16 height 26
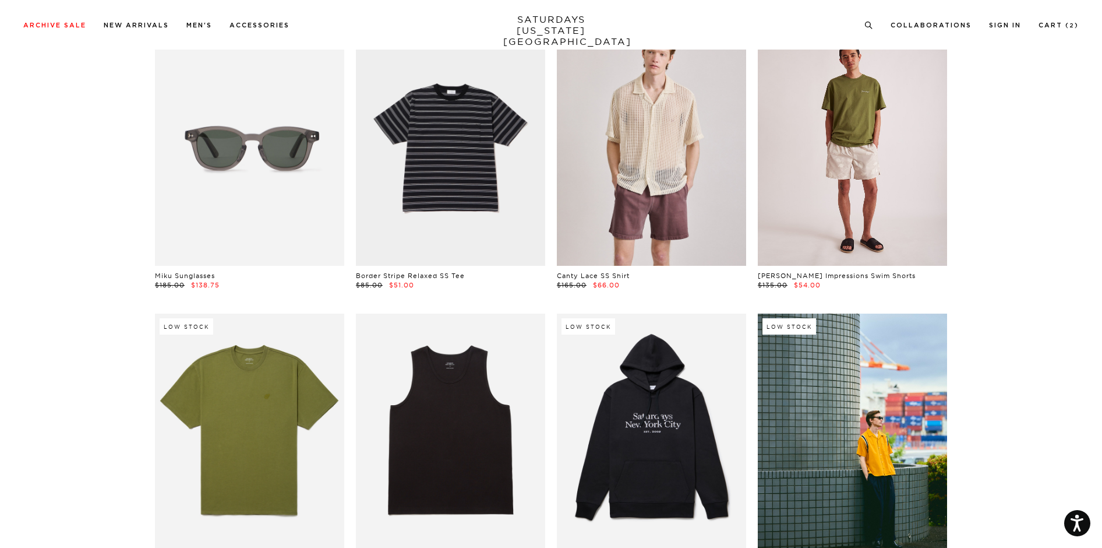
scroll to position [4245, 0]
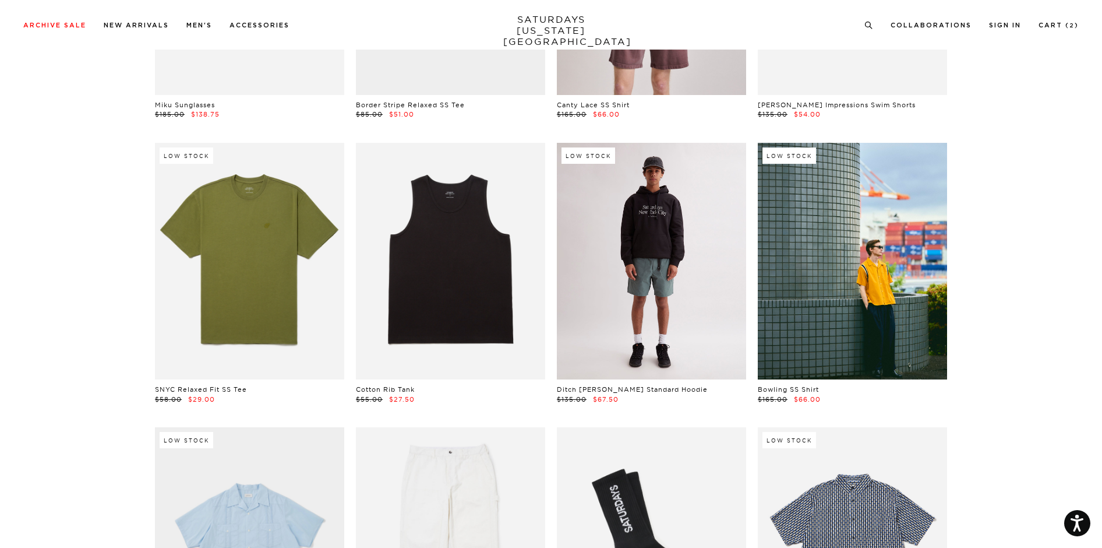
click at [671, 300] on link at bounding box center [651, 261] width 189 height 237
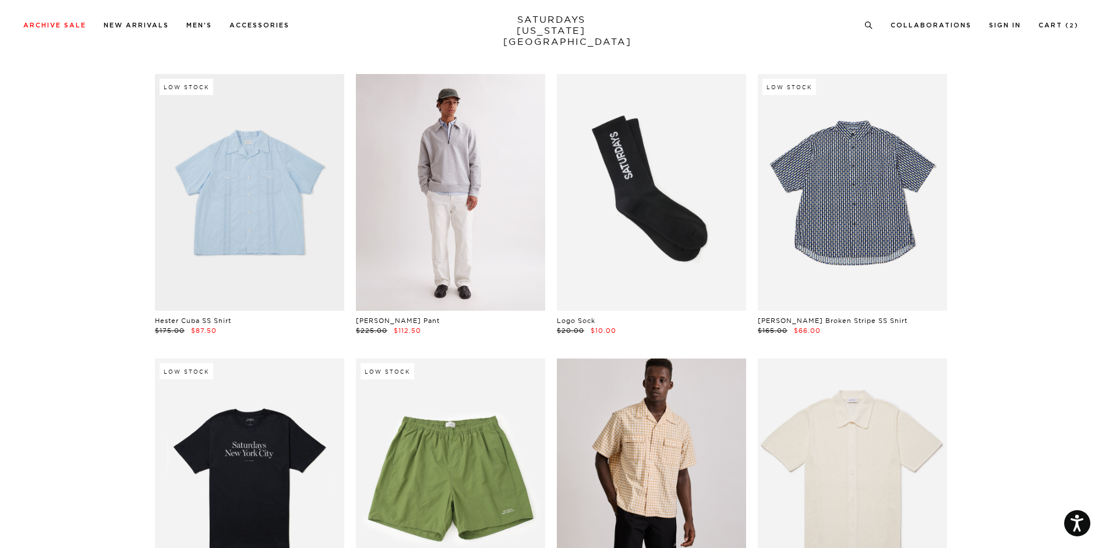
scroll to position [4599, 0]
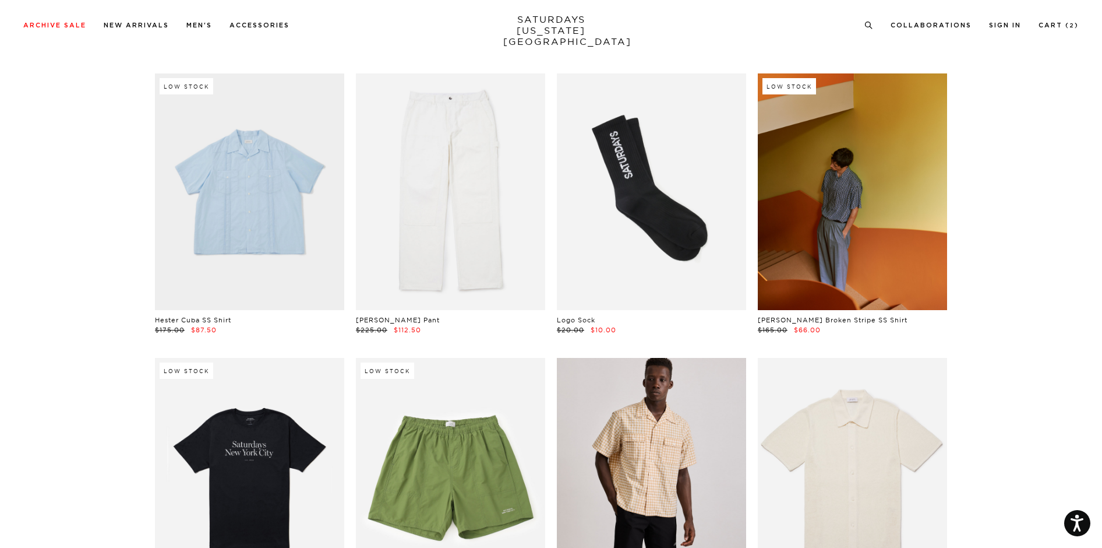
click at [874, 249] on link at bounding box center [852, 191] width 189 height 237
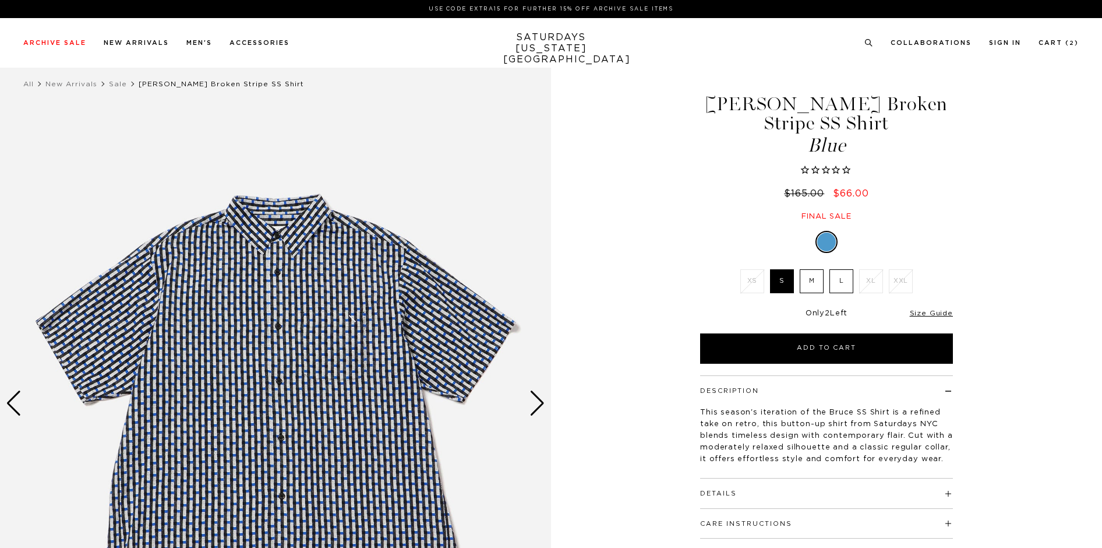
click at [535, 404] on div "Next slide" at bounding box center [538, 403] width 16 height 26
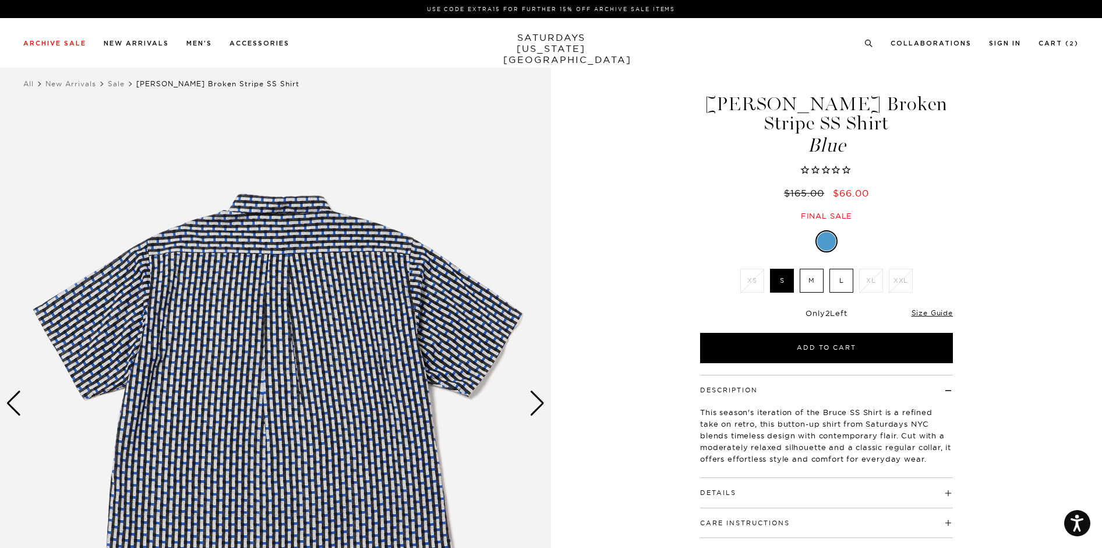
click at [535, 404] on div "Next slide" at bounding box center [538, 403] width 16 height 26
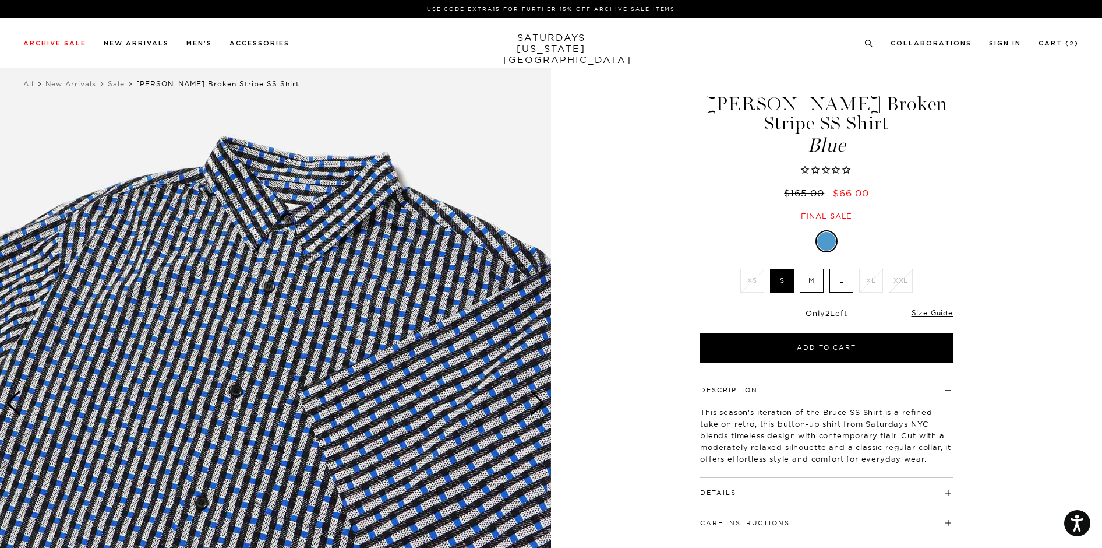
click at [535, 404] on div "Next slide" at bounding box center [538, 403] width 16 height 26
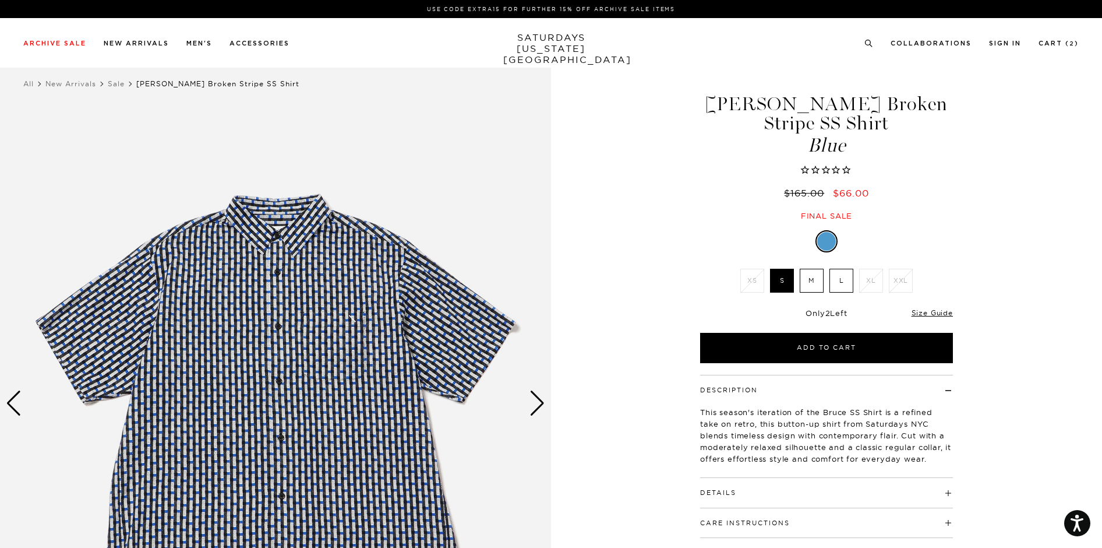
click at [535, 404] on div "Next slide" at bounding box center [538, 403] width 16 height 26
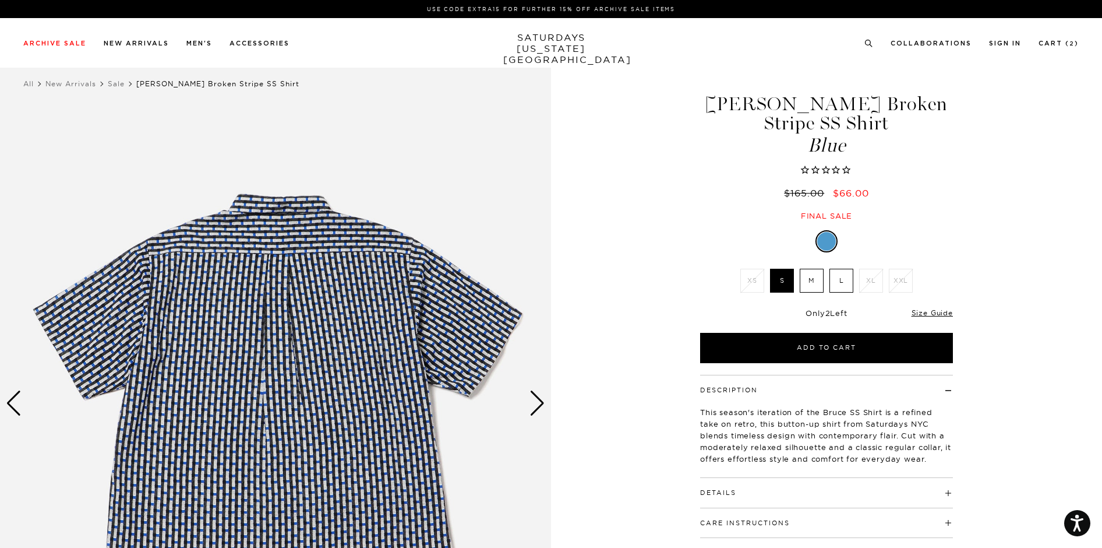
click at [535, 404] on div "Next slide" at bounding box center [538, 403] width 16 height 26
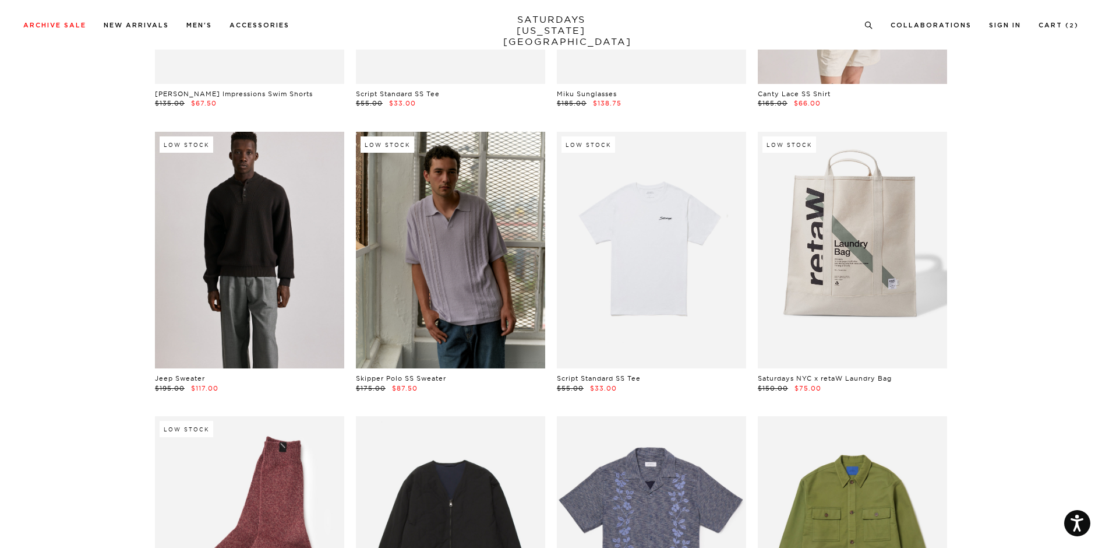
scroll to position [5393, 0]
click at [236, 337] on link at bounding box center [249, 250] width 189 height 237
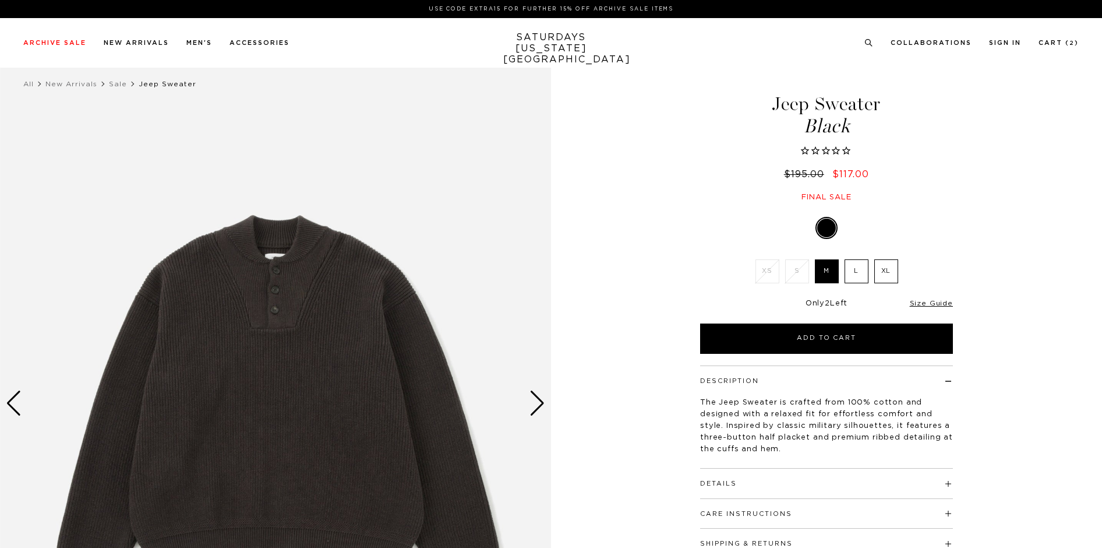
click at [537, 404] on div "Next slide" at bounding box center [538, 403] width 16 height 26
click at [854, 266] on label "L" at bounding box center [857, 271] width 24 height 24
click at [0, 0] on input "L" at bounding box center [0, 0] width 0 height 0
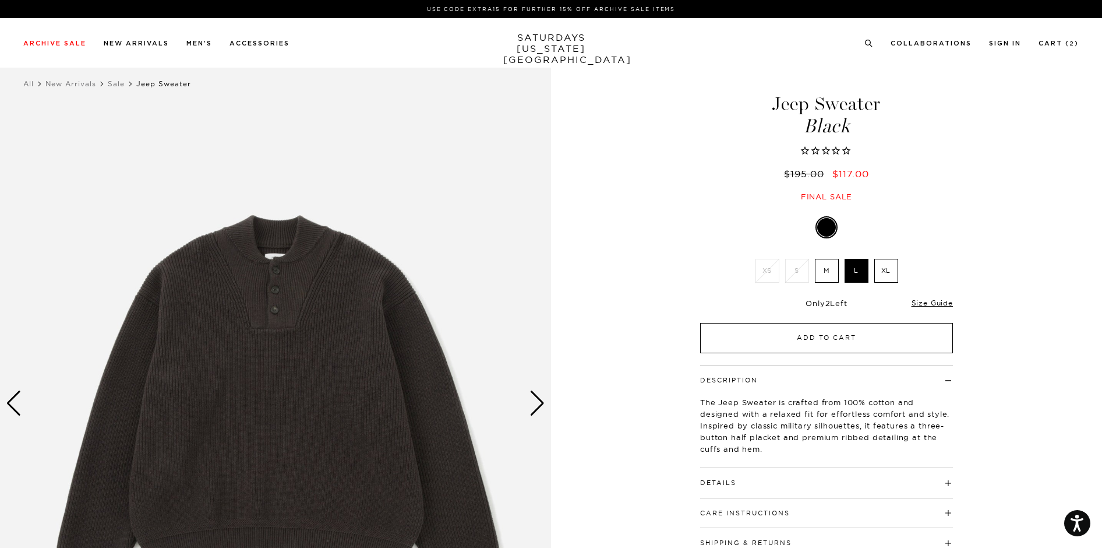
click at [826, 341] on button "Add to Cart" at bounding box center [826, 338] width 253 height 30
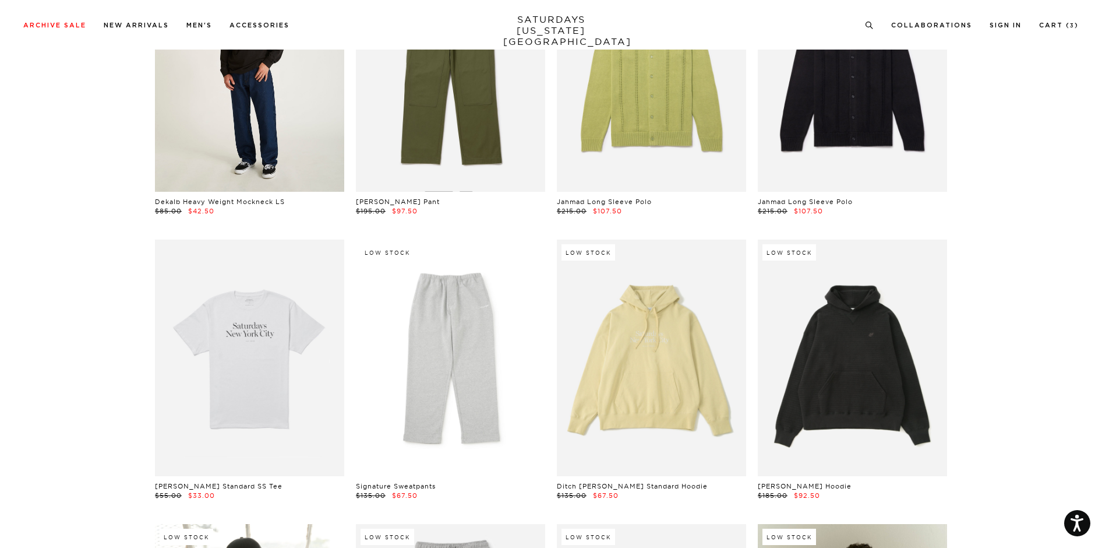
scroll to position [6186, 0]
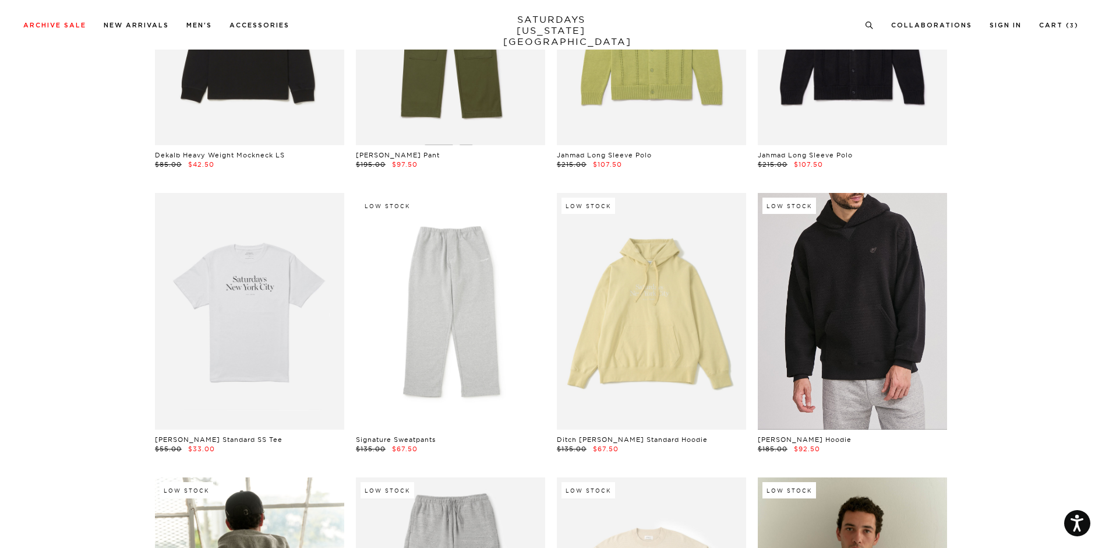
click at [825, 386] on link at bounding box center [852, 311] width 189 height 237
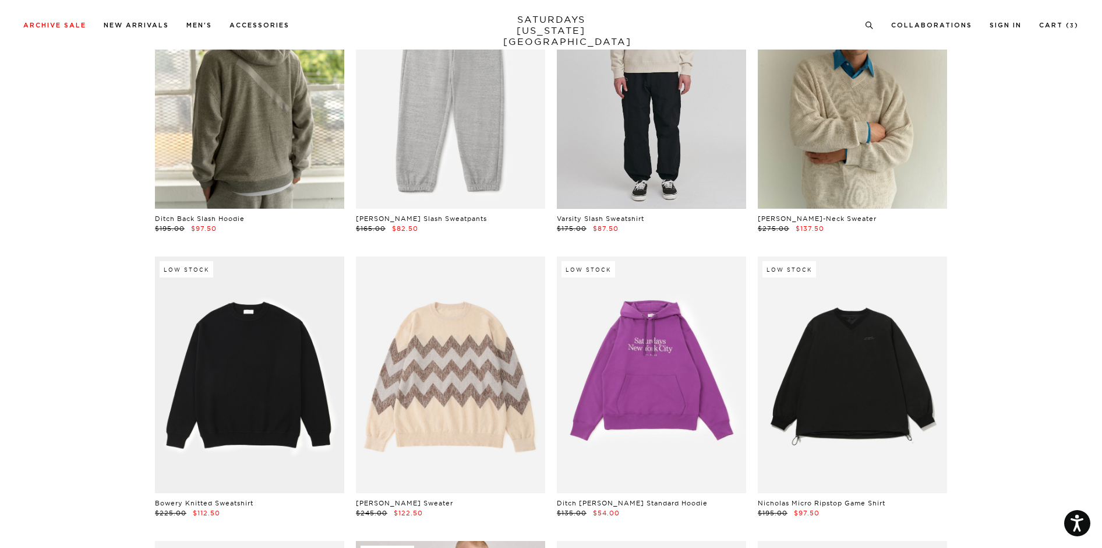
scroll to position [6838, 0]
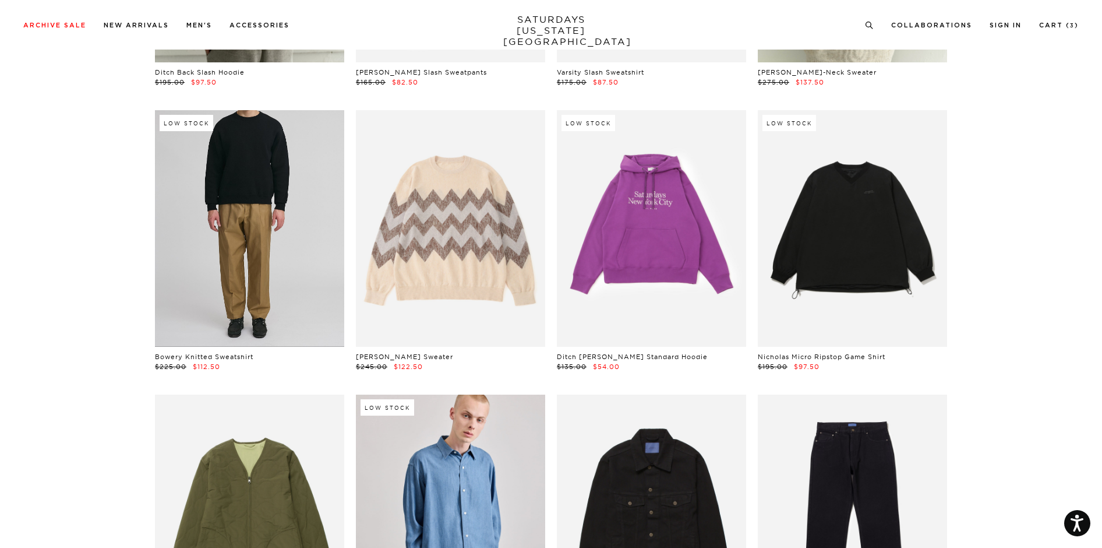
click at [239, 248] on link at bounding box center [249, 228] width 189 height 237
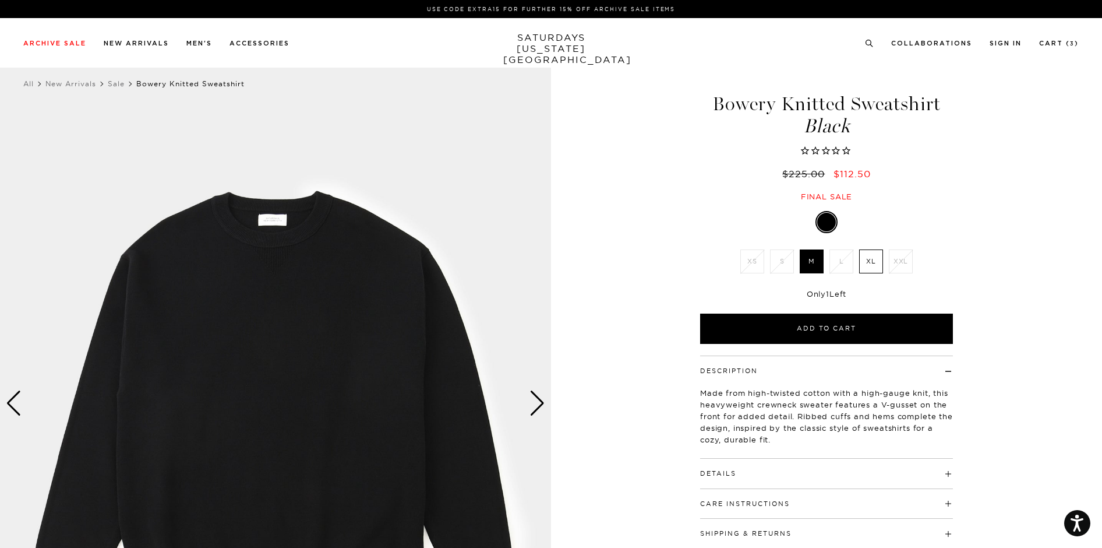
click at [533, 407] on div "Next slide" at bounding box center [538, 403] width 16 height 26
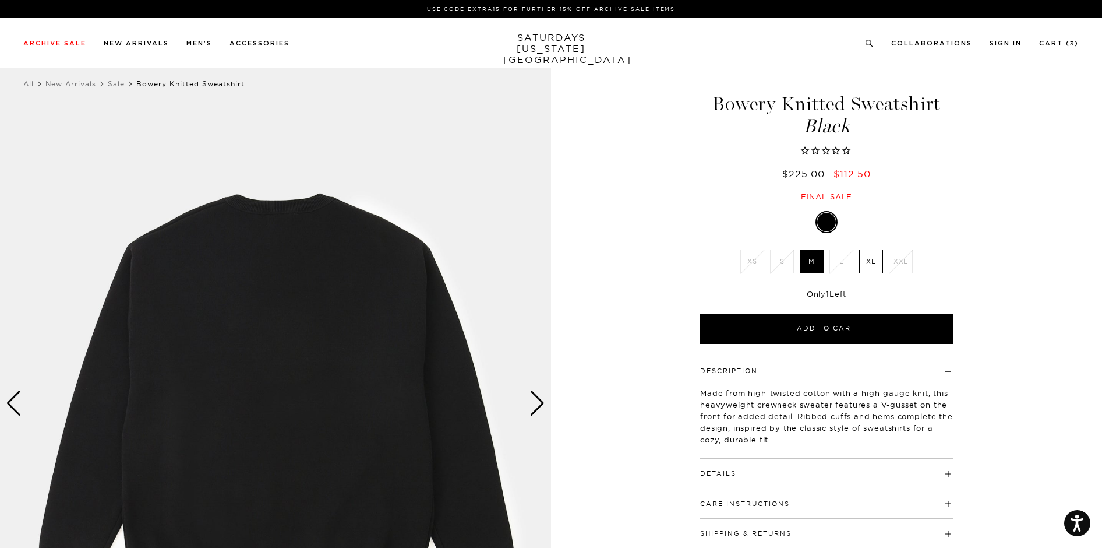
click at [533, 407] on div "Next slide" at bounding box center [538, 403] width 16 height 26
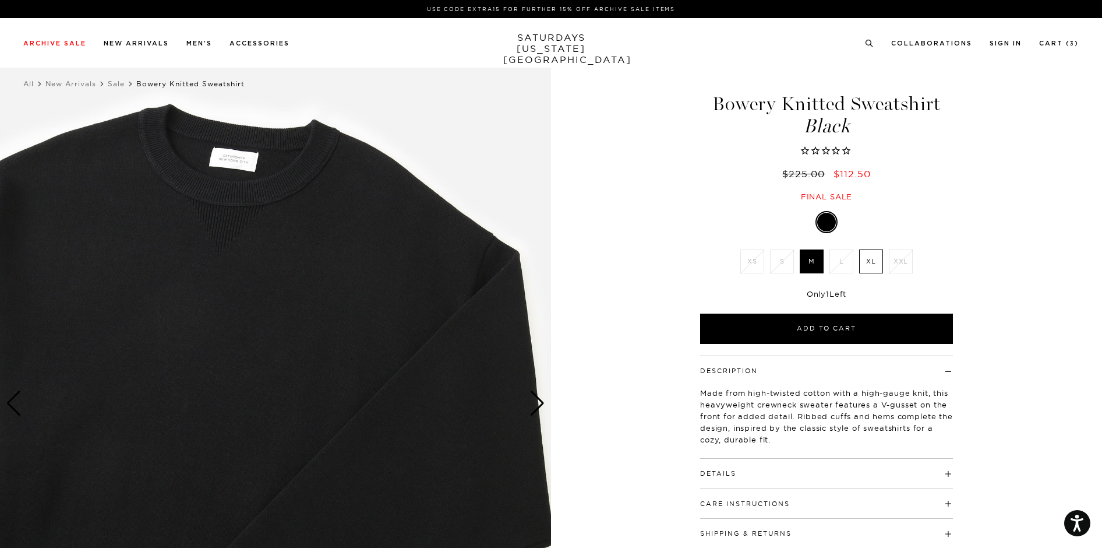
click at [533, 407] on div "Next slide" at bounding box center [538, 403] width 16 height 26
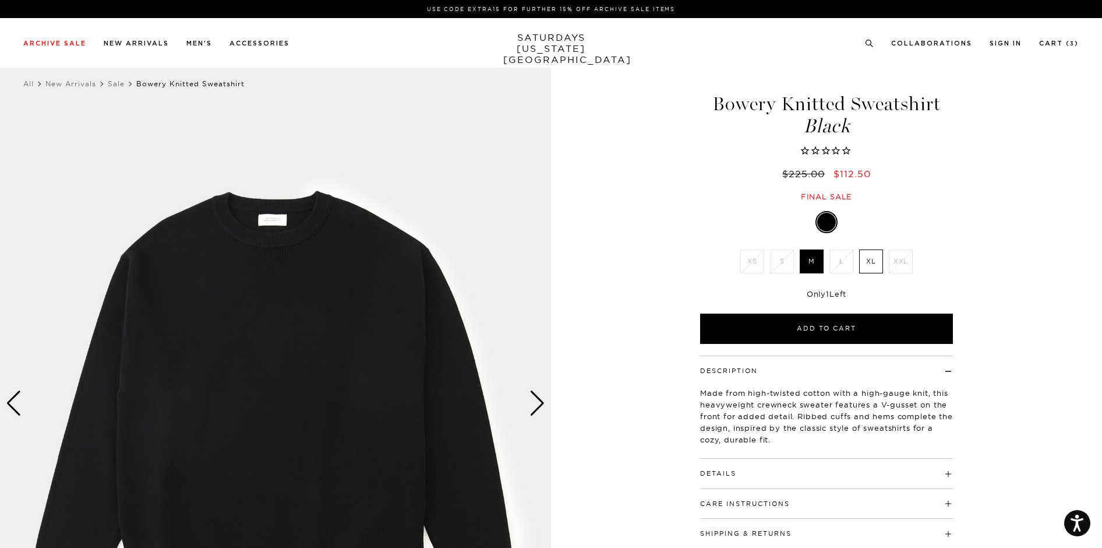
click at [864, 266] on label "XL" at bounding box center [871, 261] width 24 height 24
click at [0, 0] on input "XL" at bounding box center [0, 0] width 0 height 0
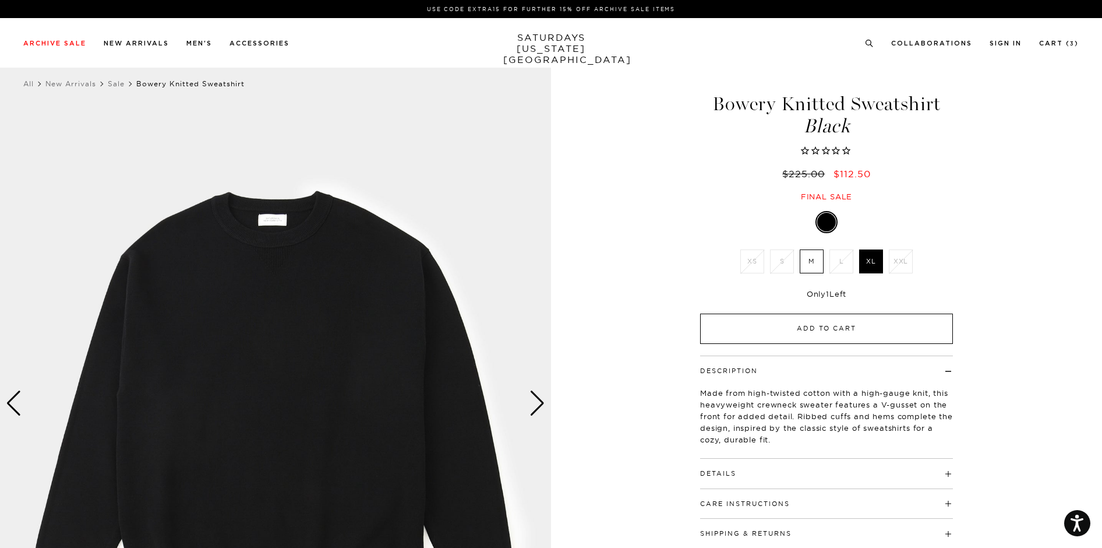
click at [784, 325] on button "Add to Cart" at bounding box center [826, 328] width 253 height 30
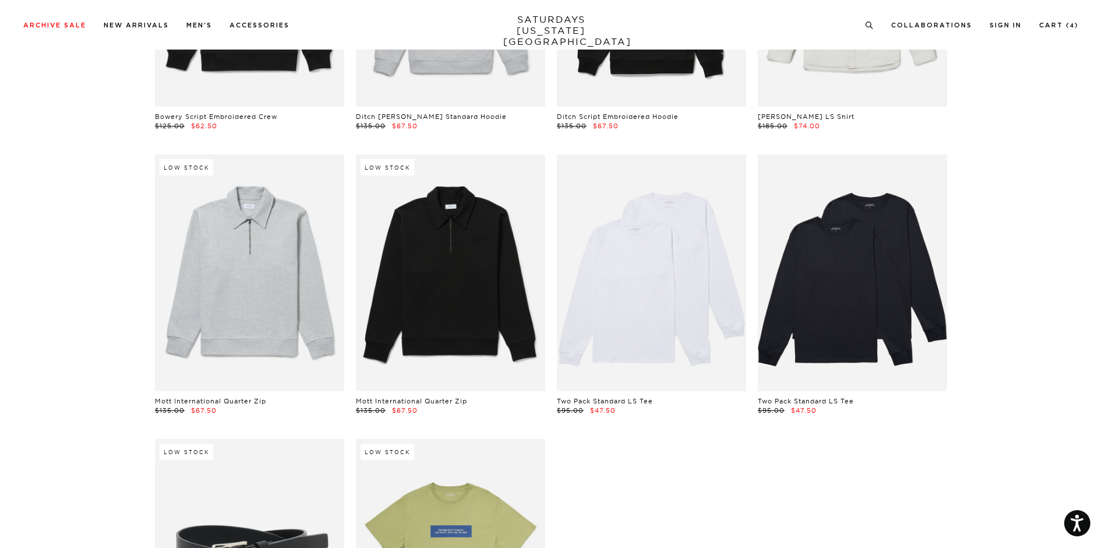
scroll to position [23417, 6]
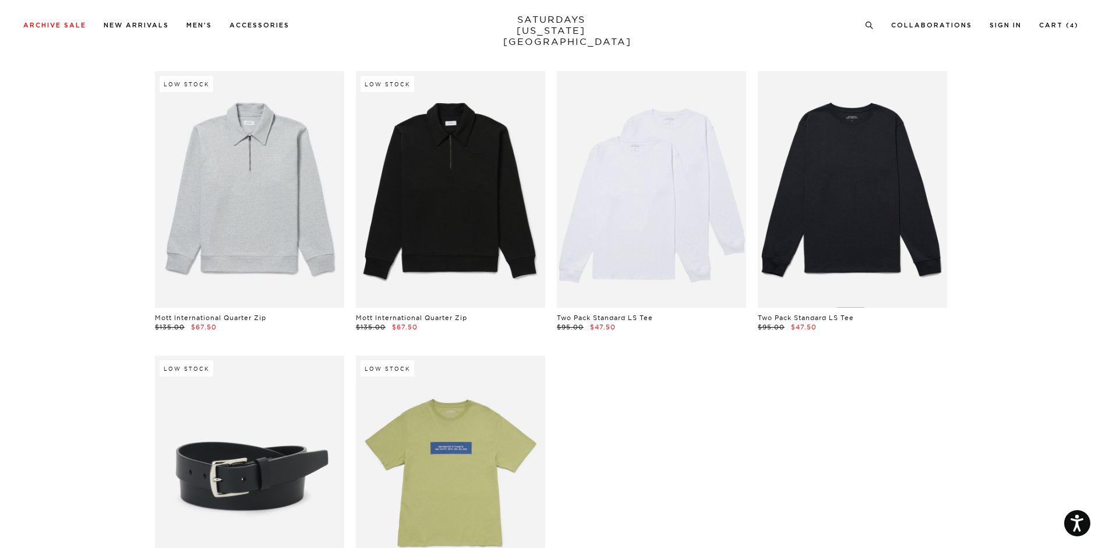
click at [820, 209] on link at bounding box center [852, 189] width 189 height 237
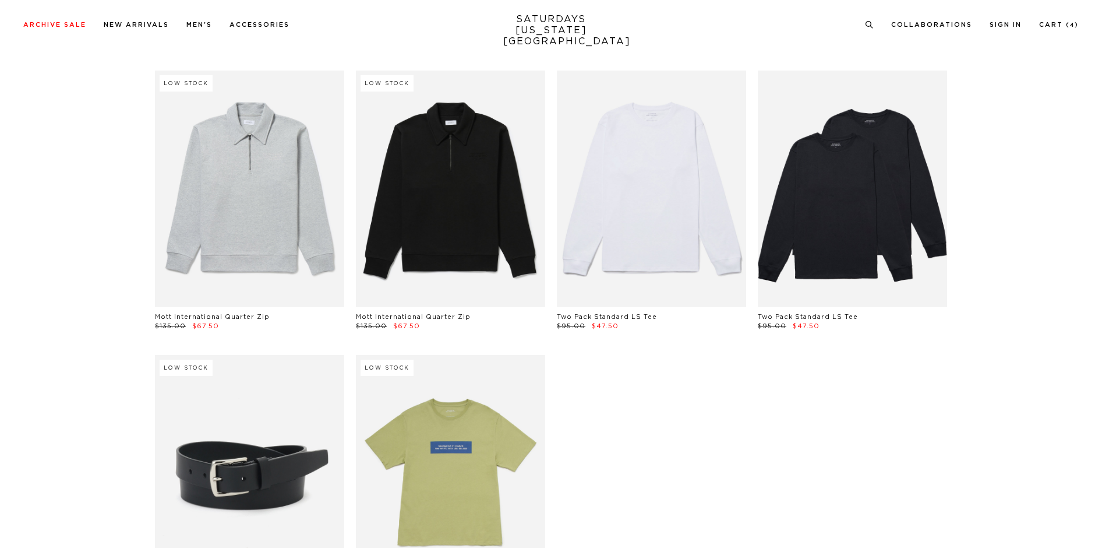
click at [658, 196] on link at bounding box center [651, 189] width 189 height 237
